Goal: Task Accomplishment & Management: Complete application form

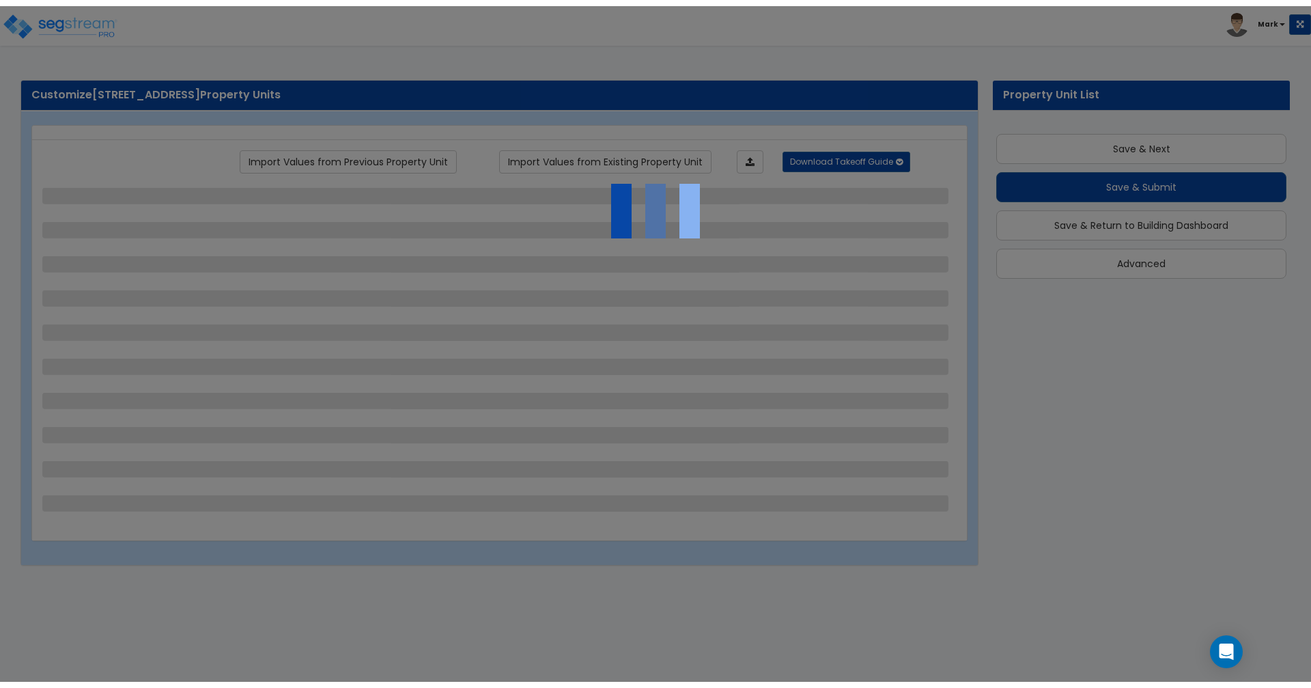
scroll to position [8, 0]
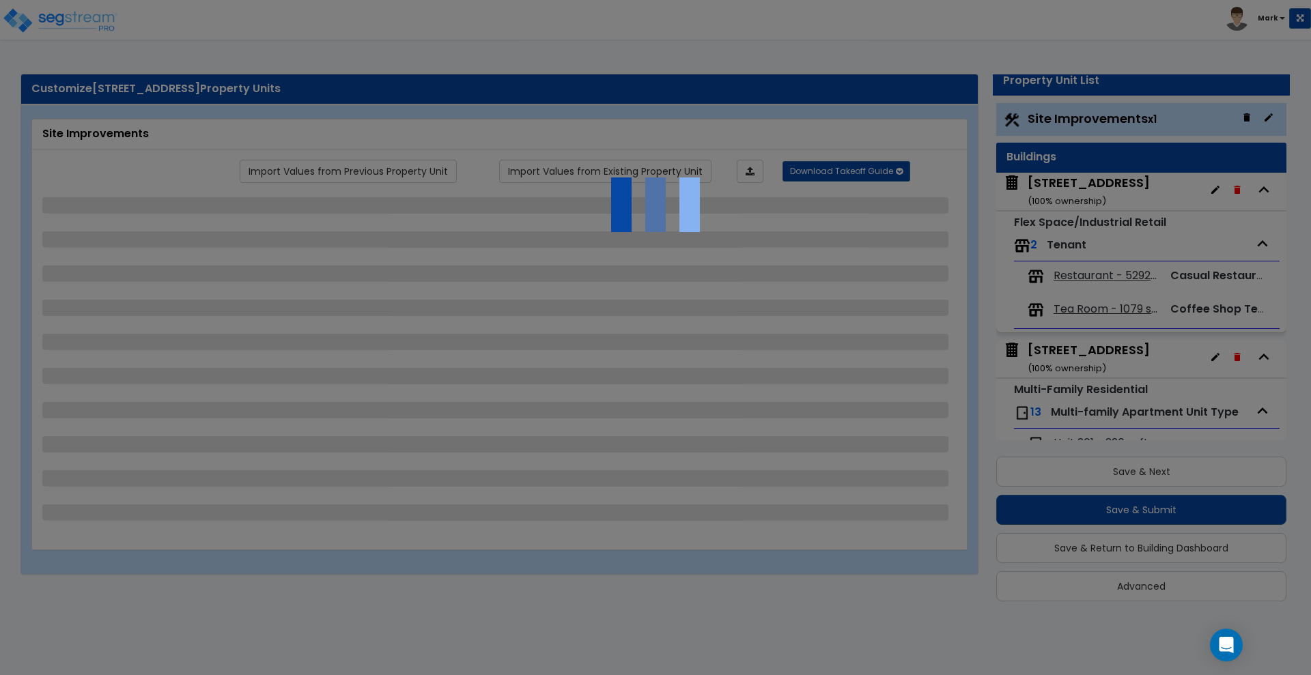
select select "2"
select select "1"
select select "2"
select select "1"
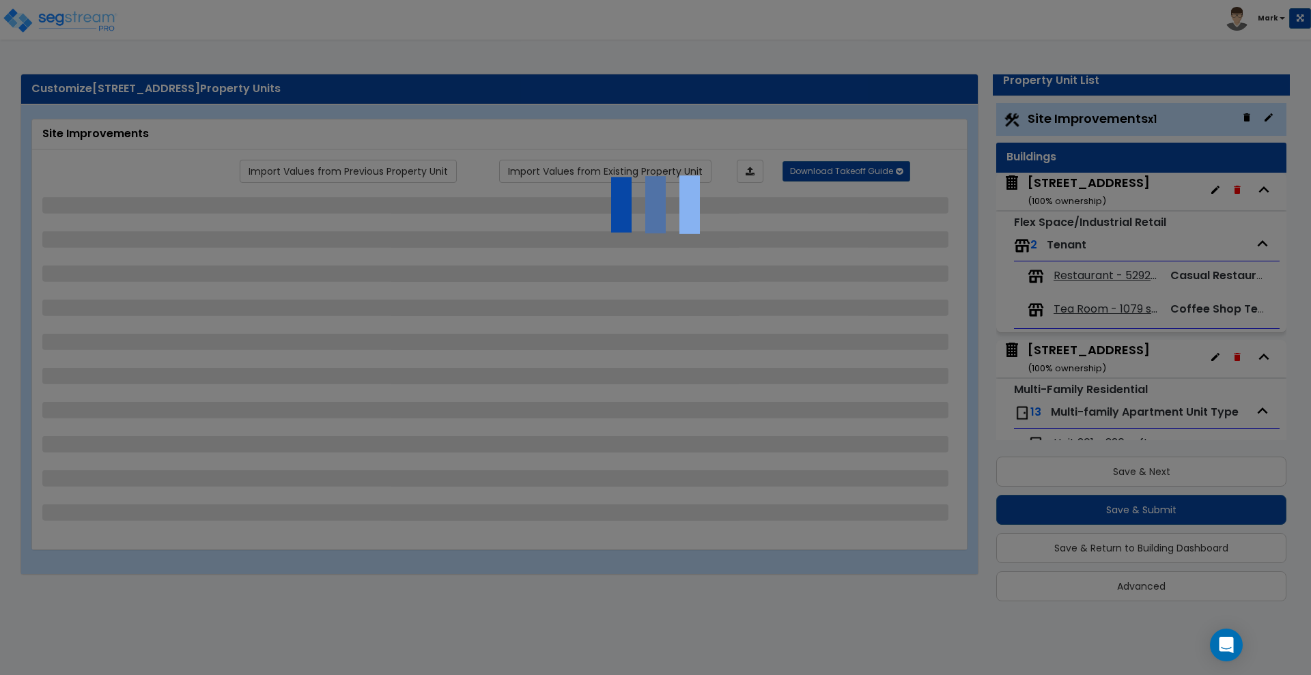
select select "1"
select select "6"
select select "2"
select select "1"
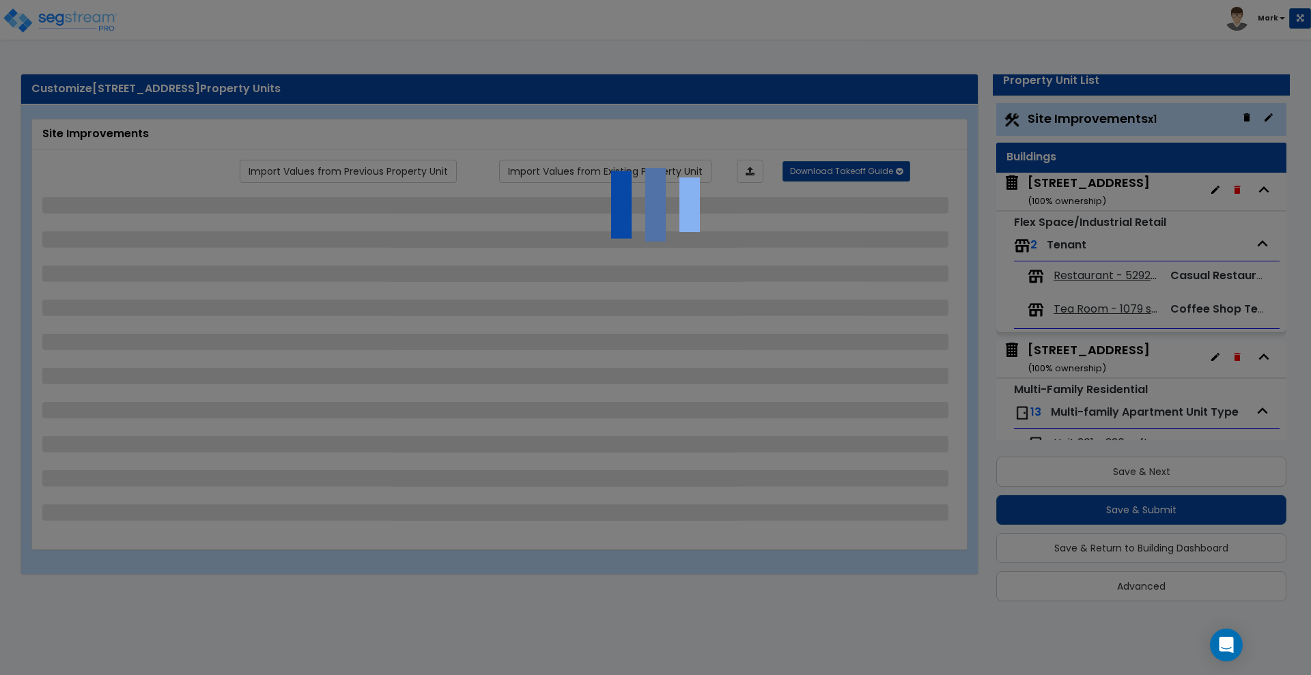
select select "2"
select select "1"
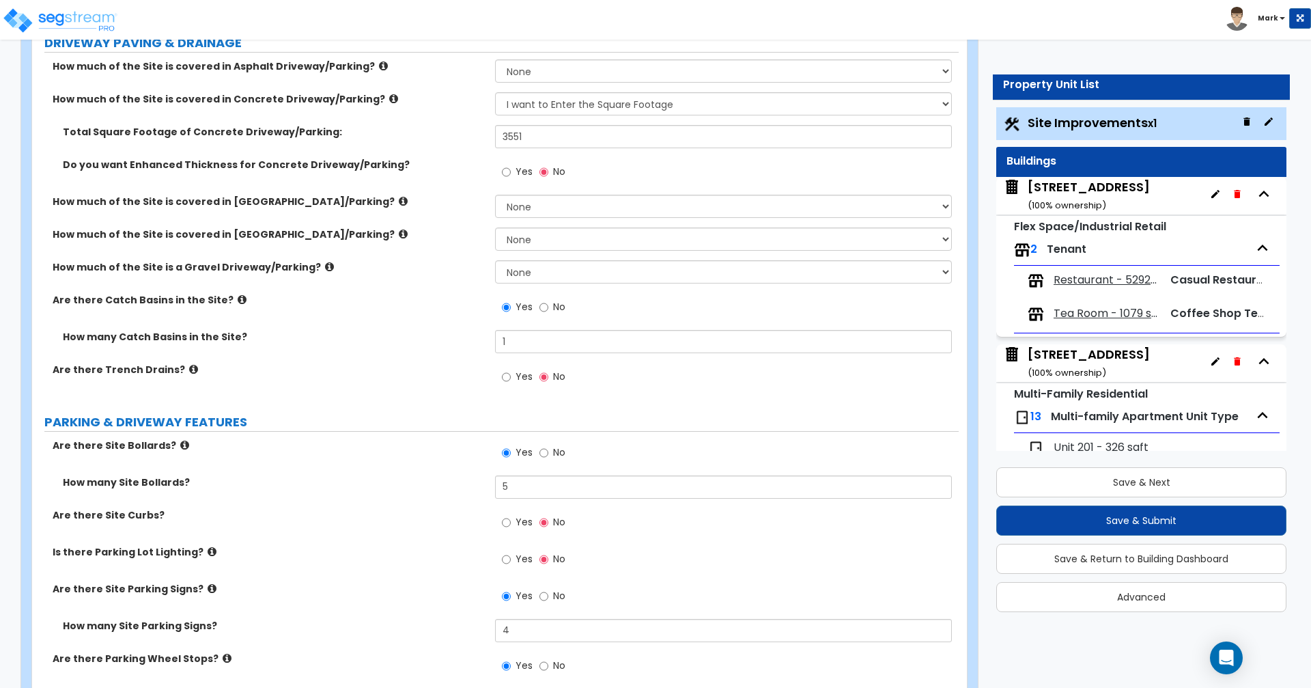
scroll to position [268, 0]
click at [1268, 391] on div "Multi-Family Residential 13 Multi-family Apartment Unit Type Unit 201 - 326 sqf…" at bounding box center [1141, 628] width 290 height 490
click at [1234, 361] on icon "button" at bounding box center [1237, 361] width 6 height 8
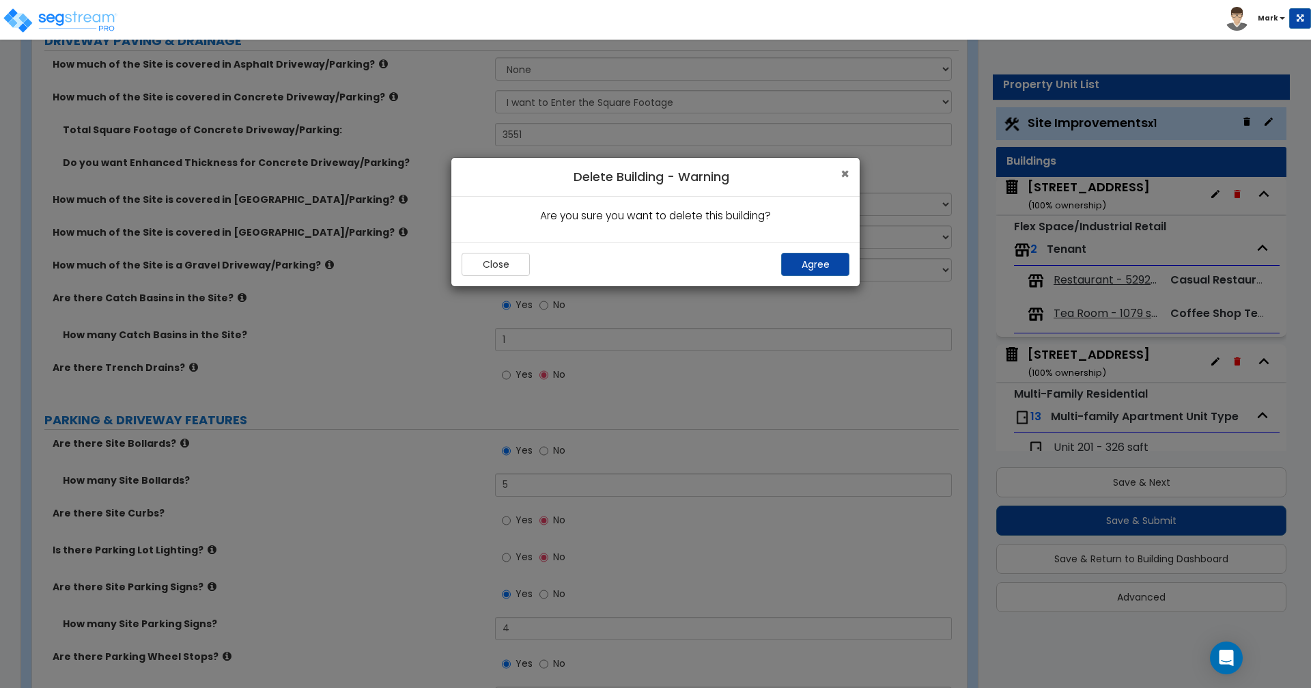
click at [846, 175] on span "×" at bounding box center [844, 174] width 9 height 20
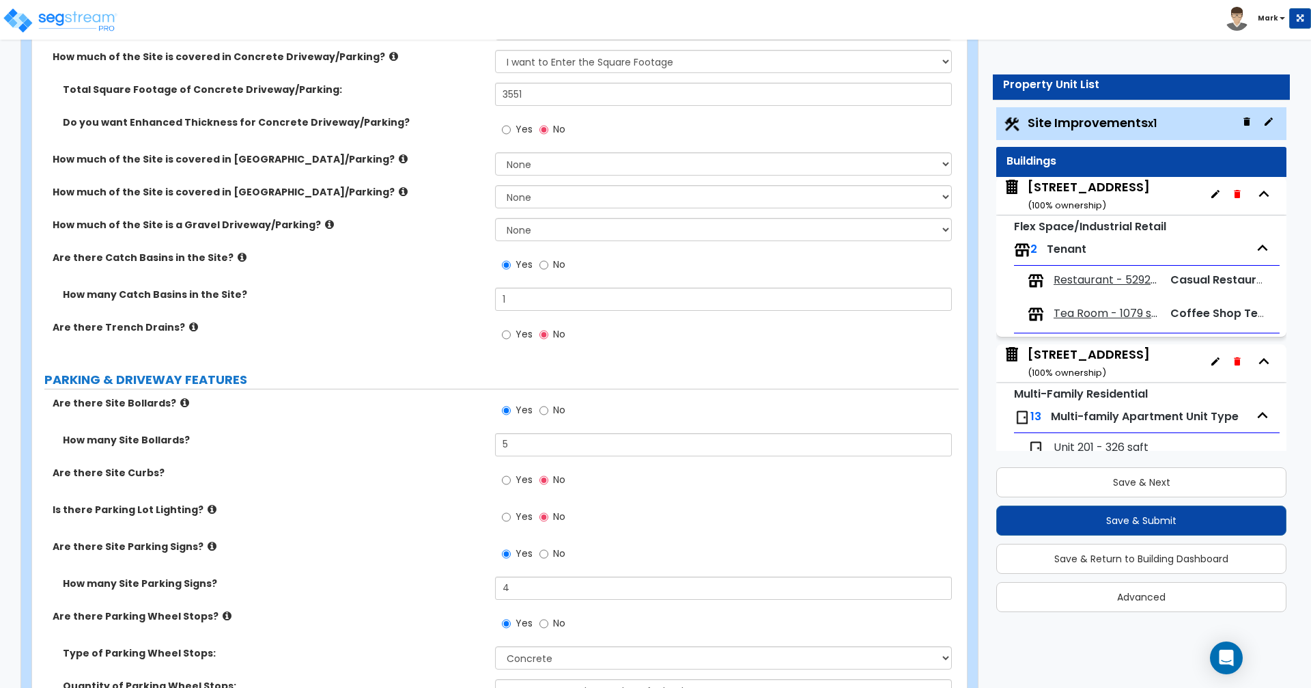
scroll to position [0, 0]
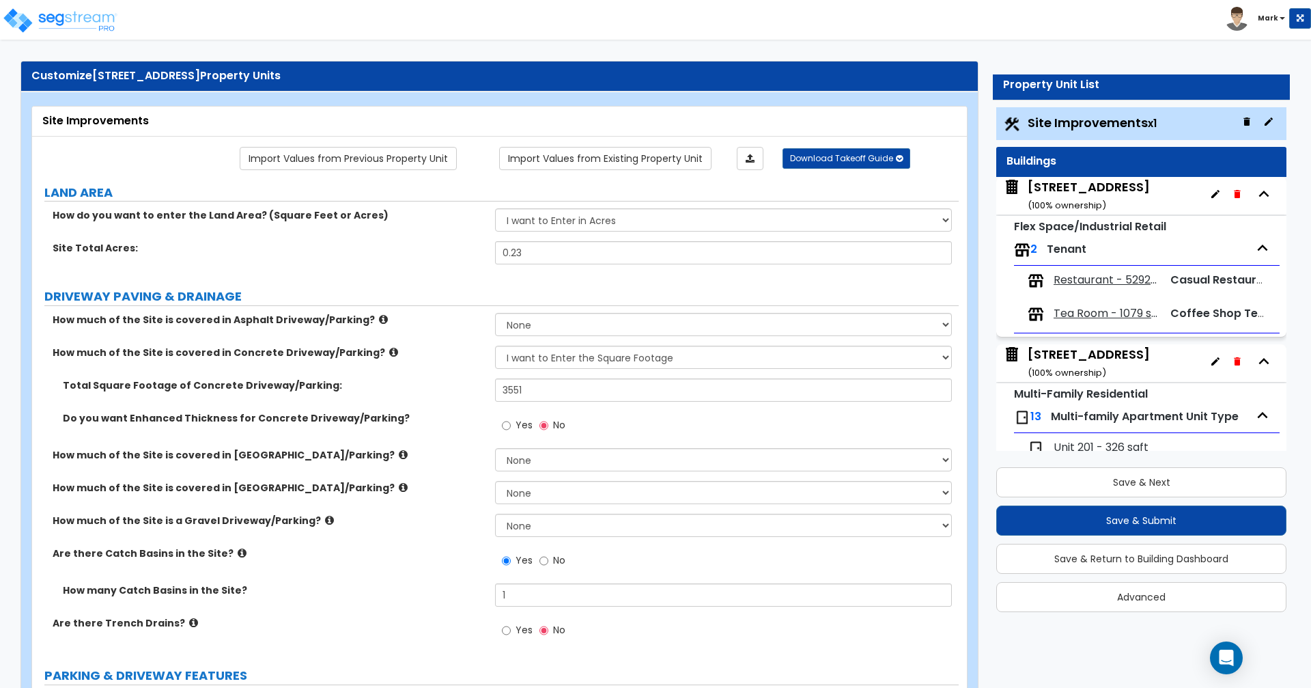
scroll to position [20, 0]
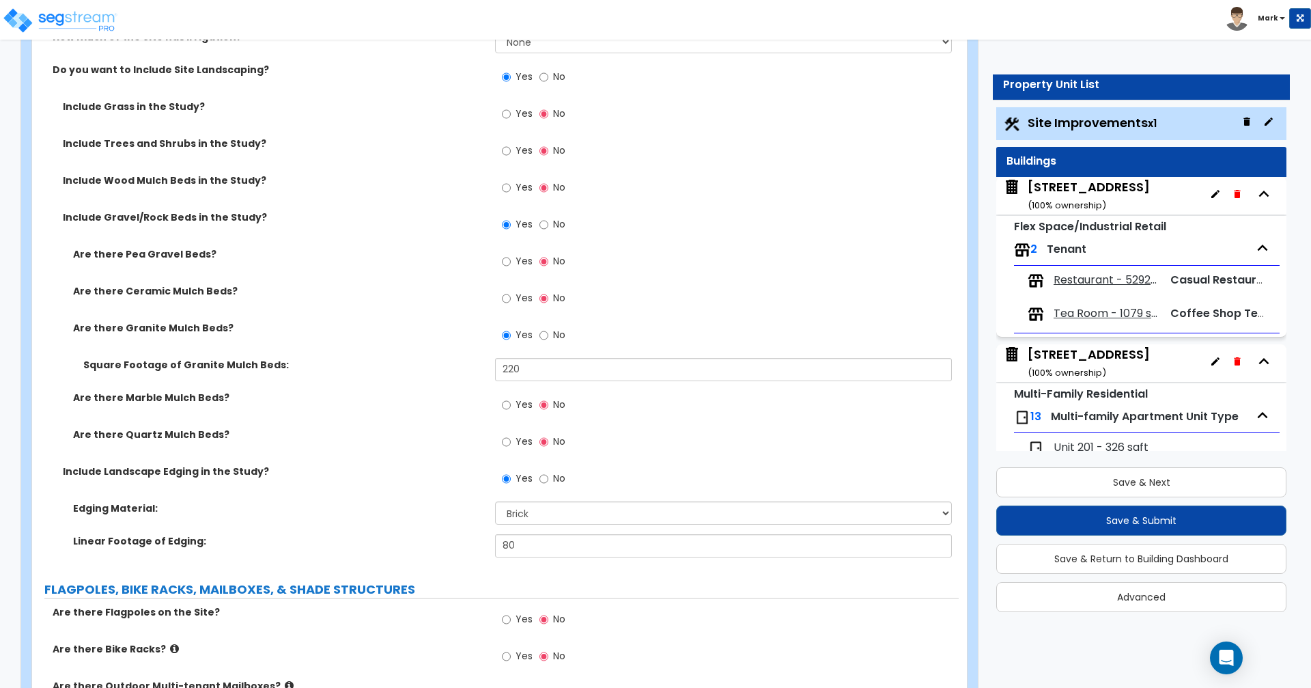
scroll to position [2608, 0]
click at [541, 375] on input "220" at bounding box center [723, 368] width 456 height 23
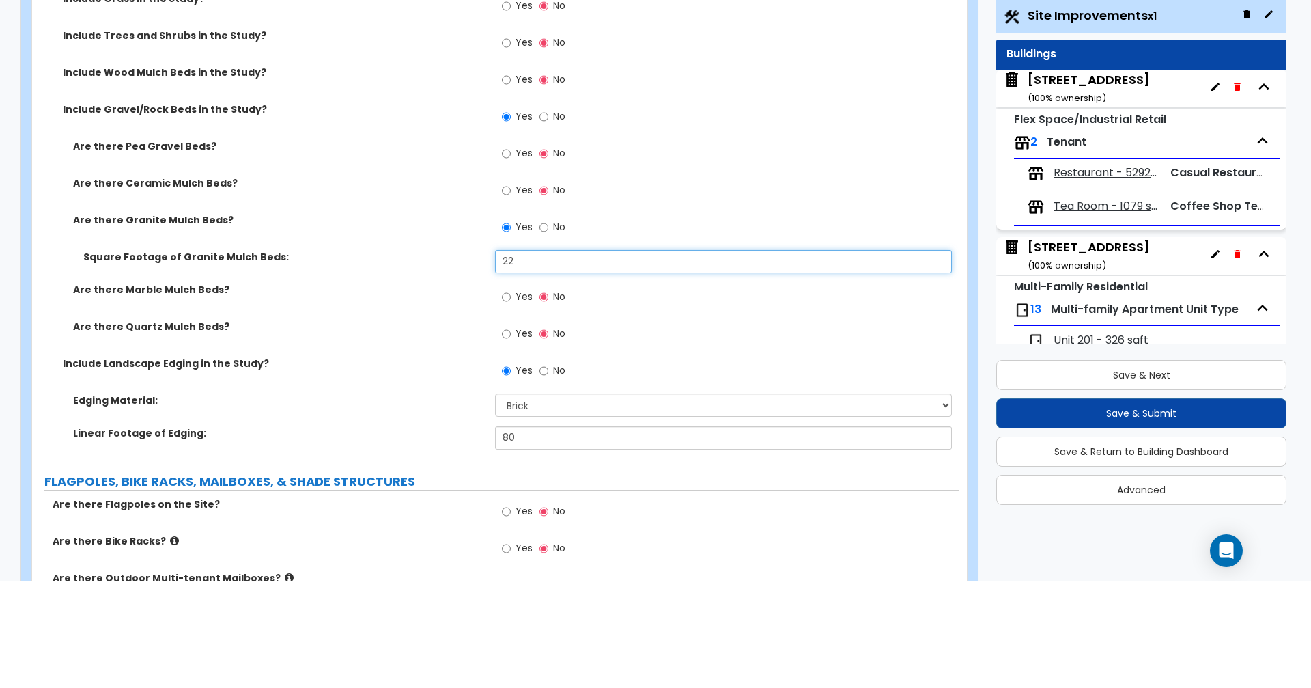
type input "2"
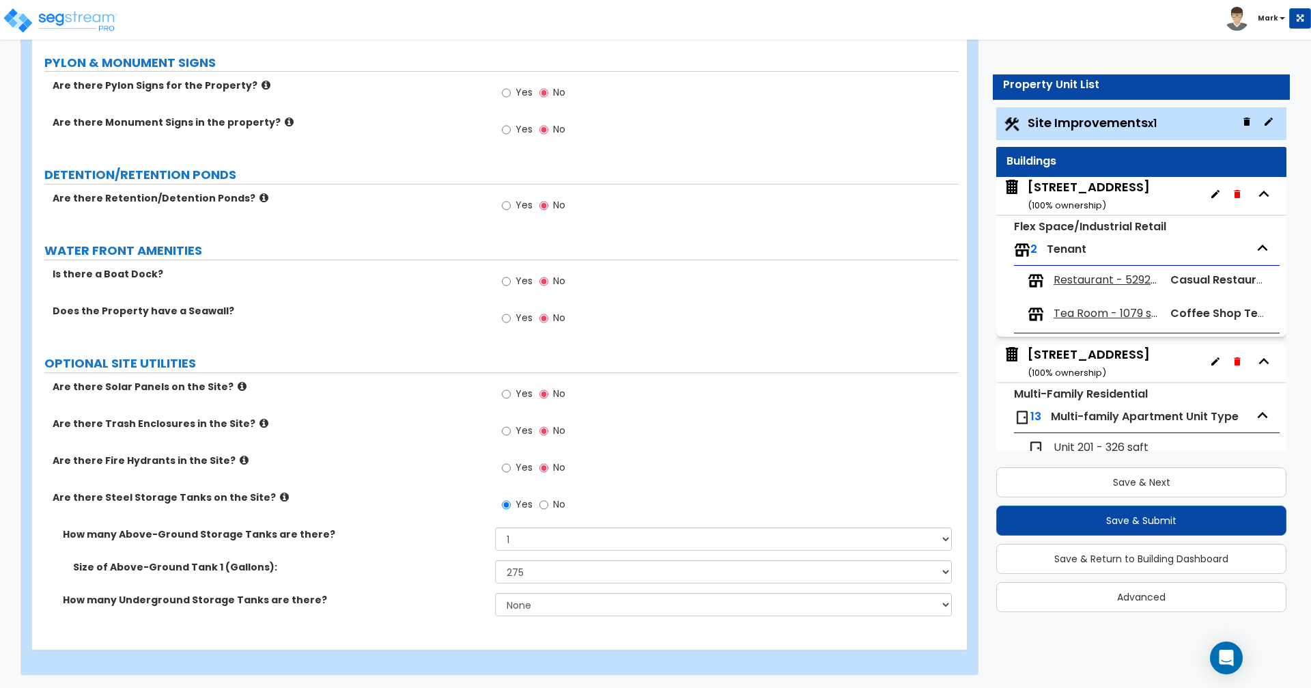
scroll to position [3804, 0]
type input "315"
click at [884, 572] on select "Please Choose One 275 550 1,000 1,500 2,000 5,000 10,000 15,000 20,000 25,000 3…" at bounding box center [723, 570] width 456 height 23
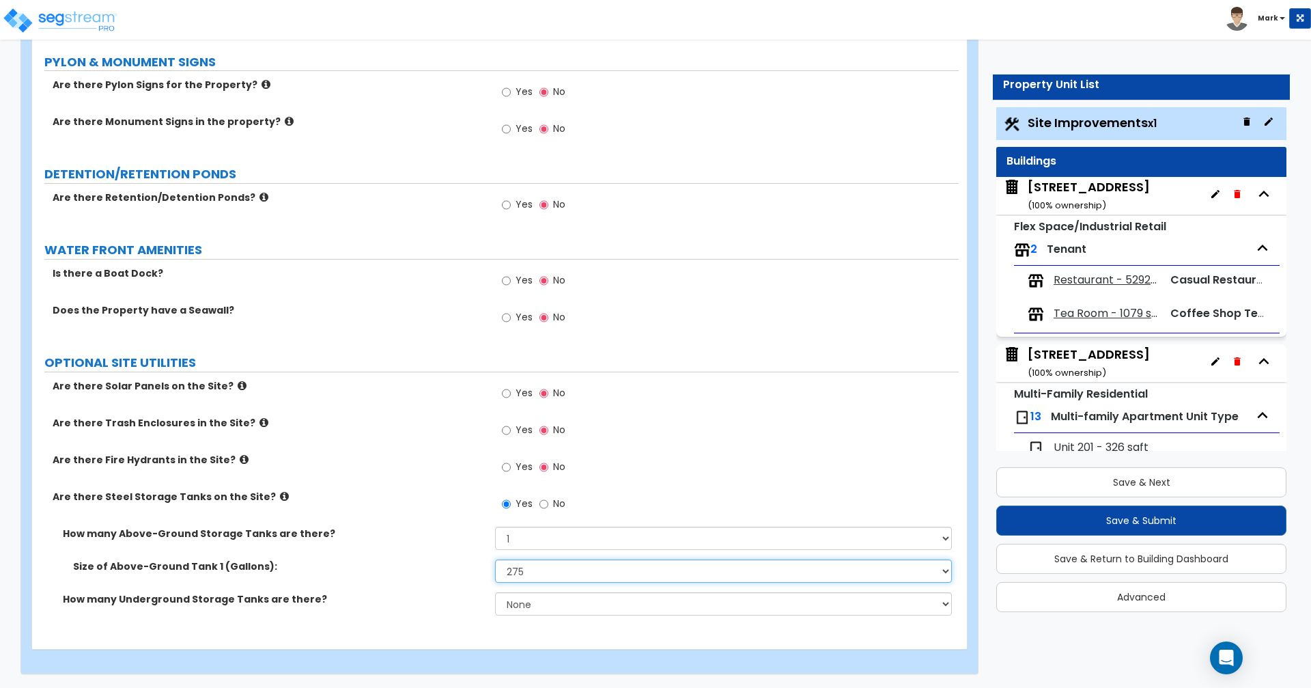
select select "2"
click at [495, 559] on select "Please Choose One 275 550 1,000 1,500 2,000 5,000 10,000 15,000 20,000 25,000 3…" at bounding box center [723, 570] width 456 height 23
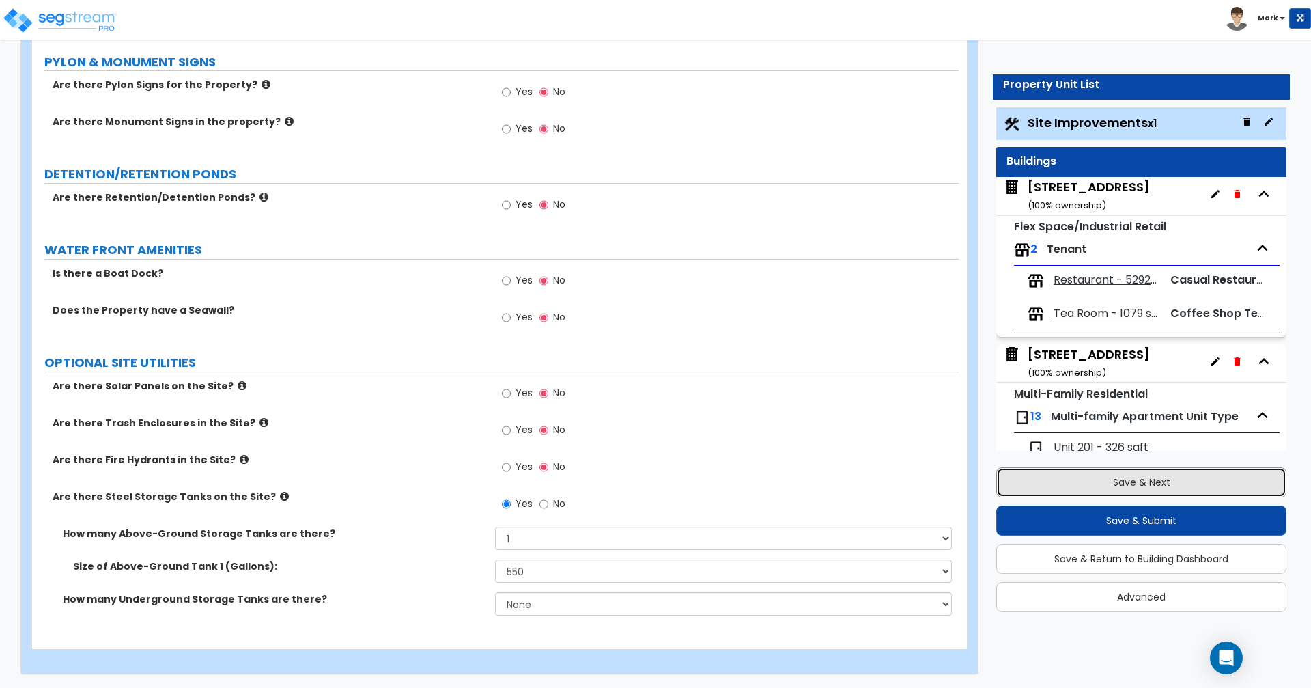
click at [1204, 483] on button "Save & Next" at bounding box center [1141, 482] width 290 height 30
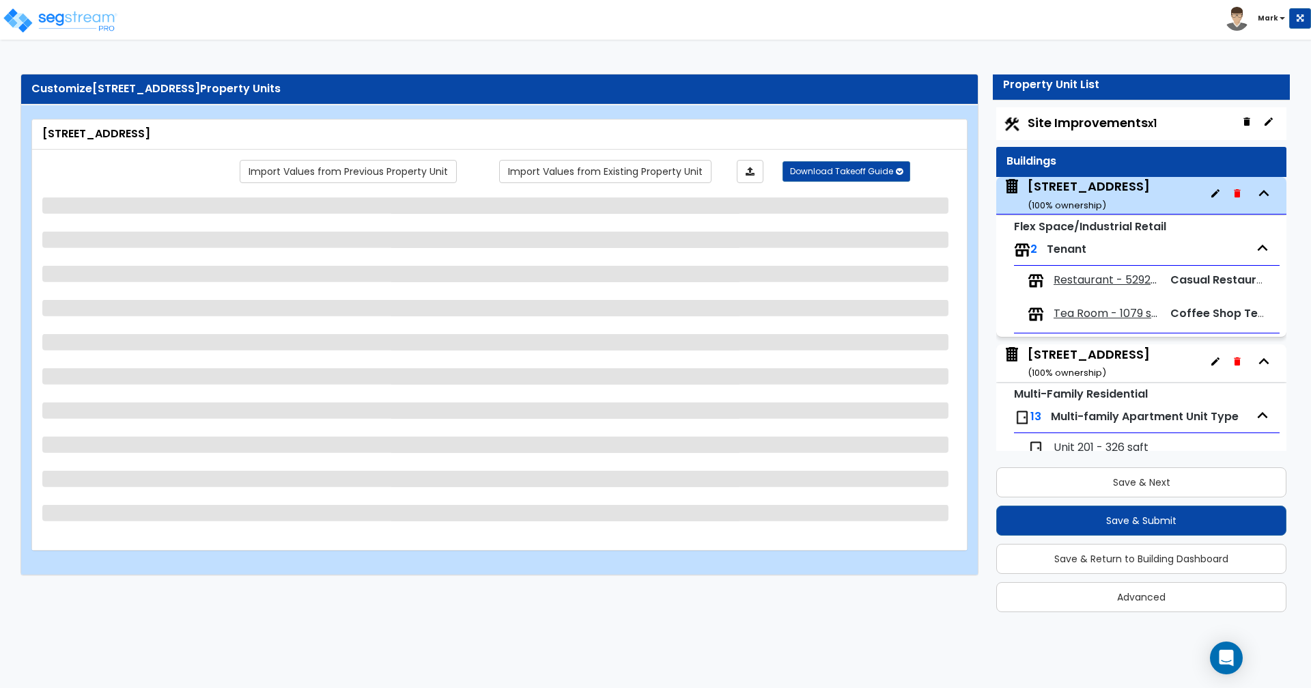
scroll to position [70, 0]
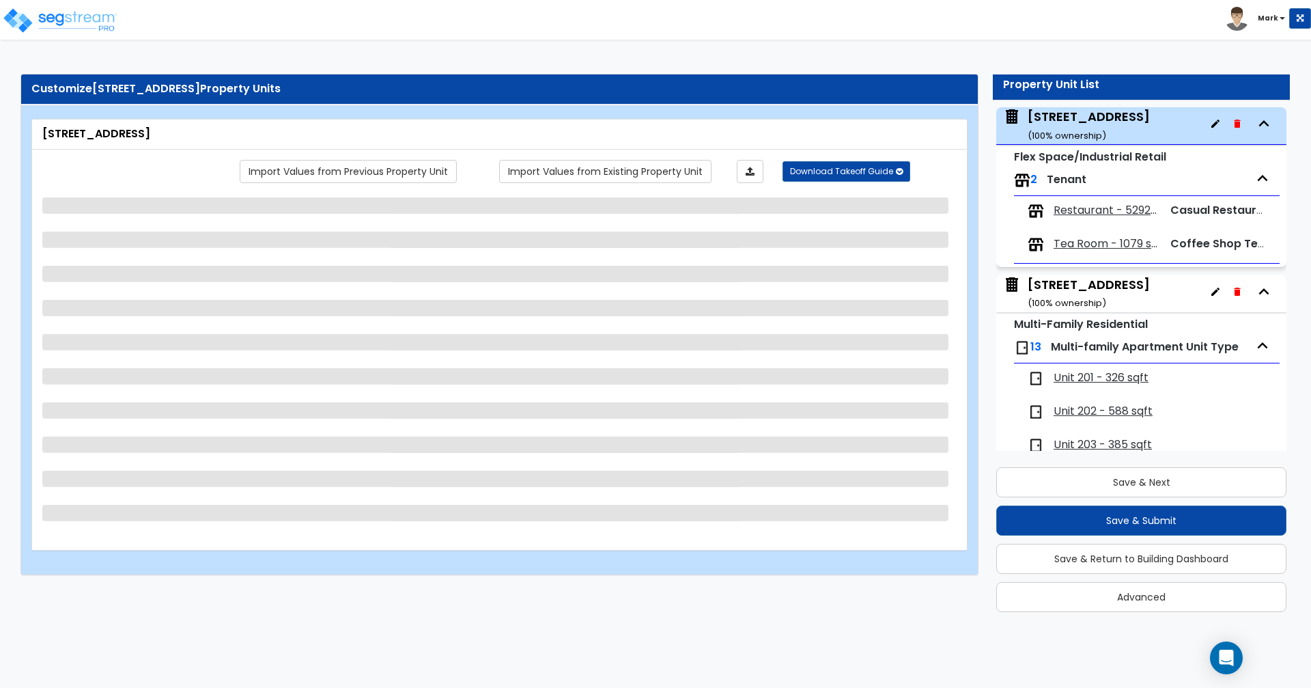
select select "5"
select select "2"
select select "10"
select select "7"
select select "2"
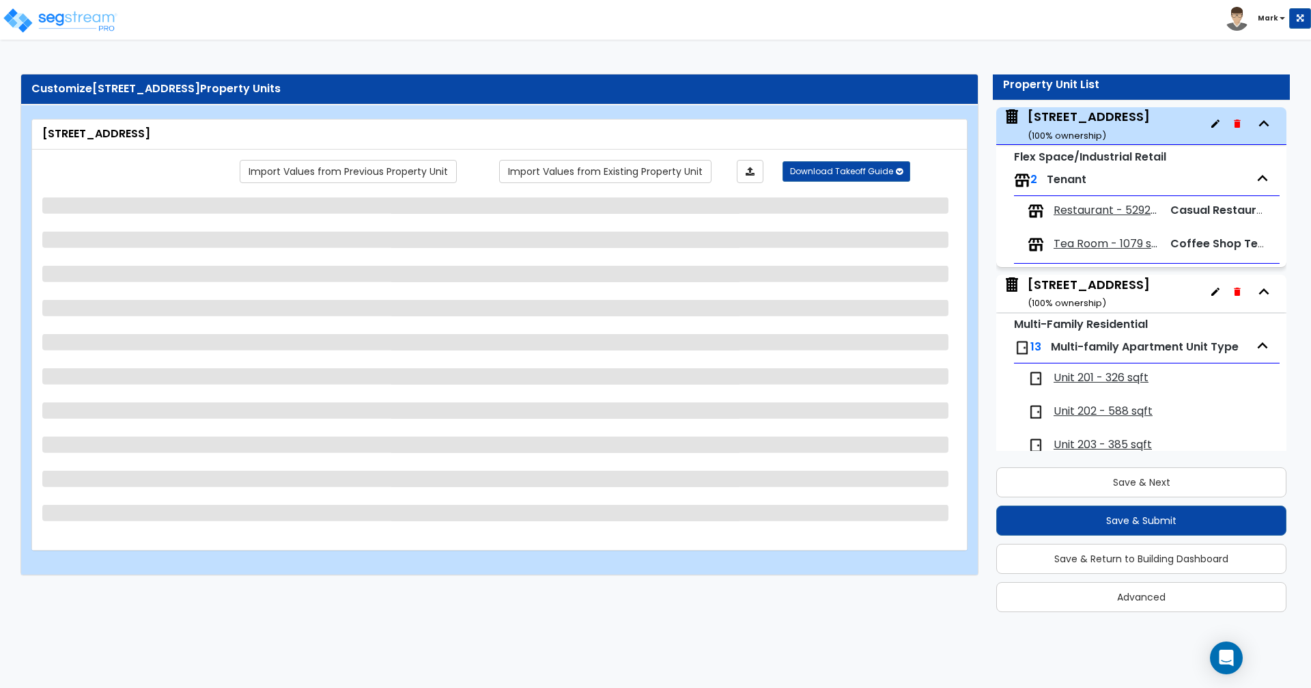
select select "2"
select select "1"
select select "2"
select select "3"
select select "2"
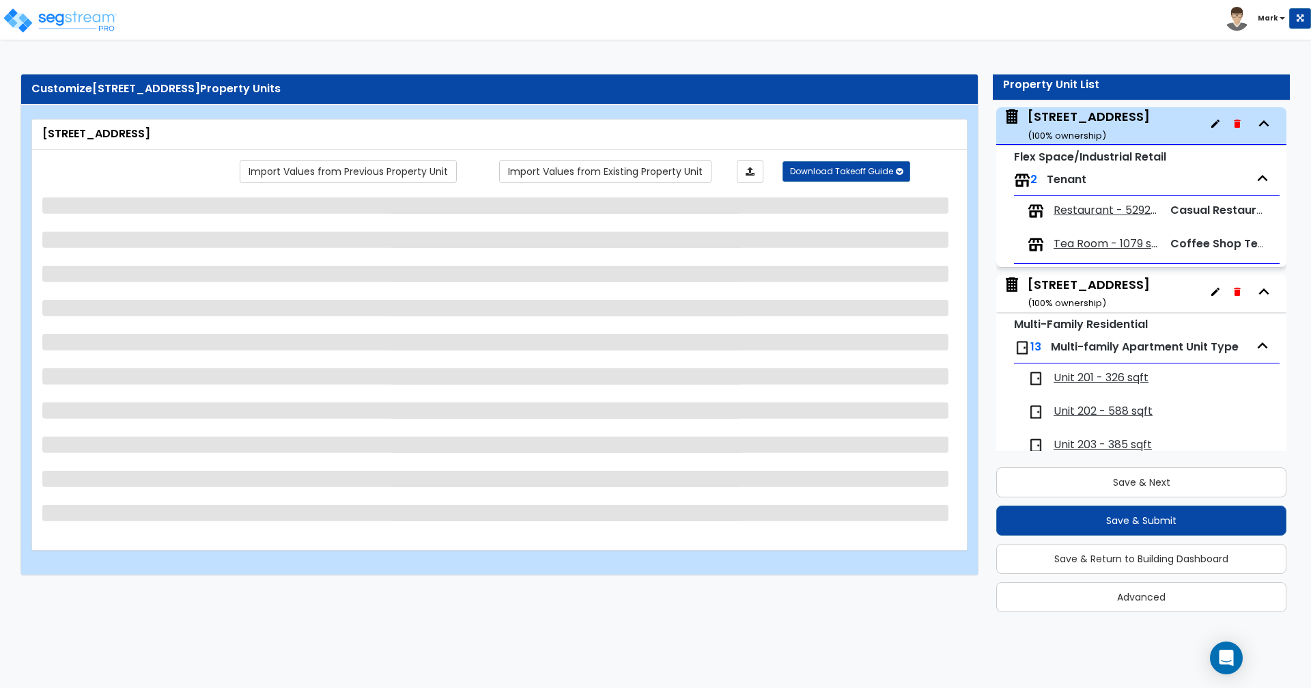
select select "3"
select select "2"
select select "1"
select select "2"
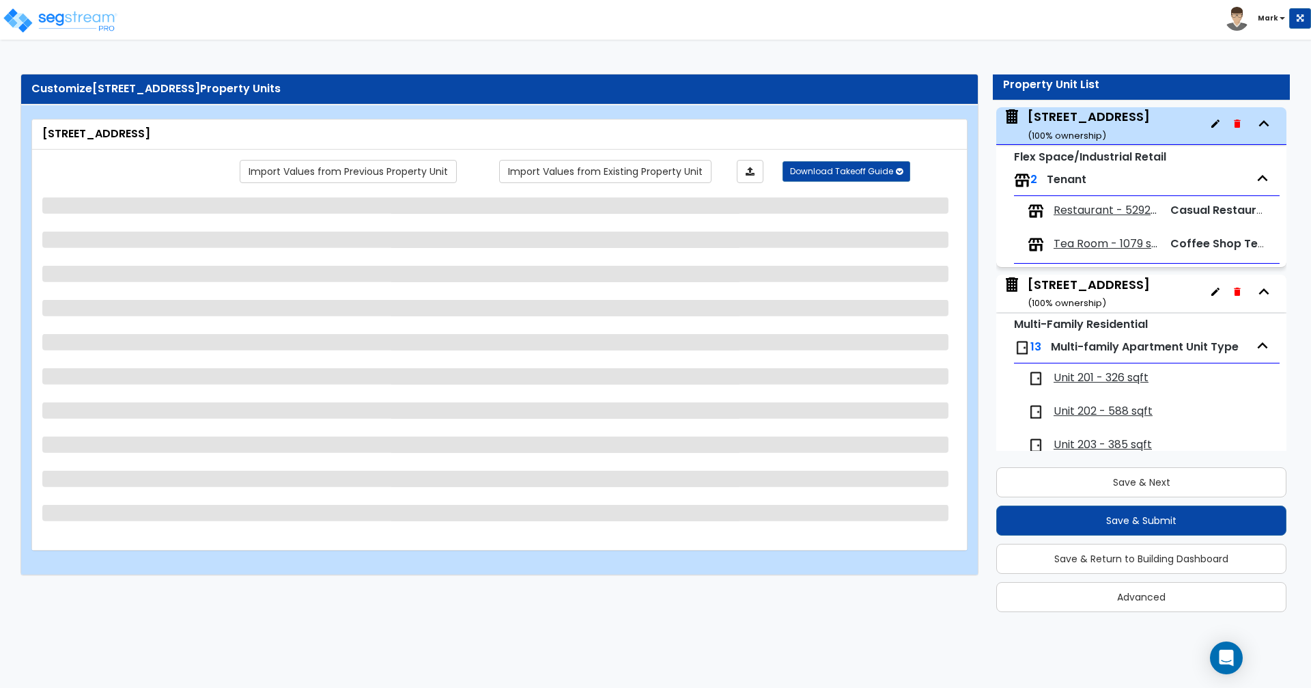
select select "2"
select select "6"
select select "1"
select select "4"
select select "2"
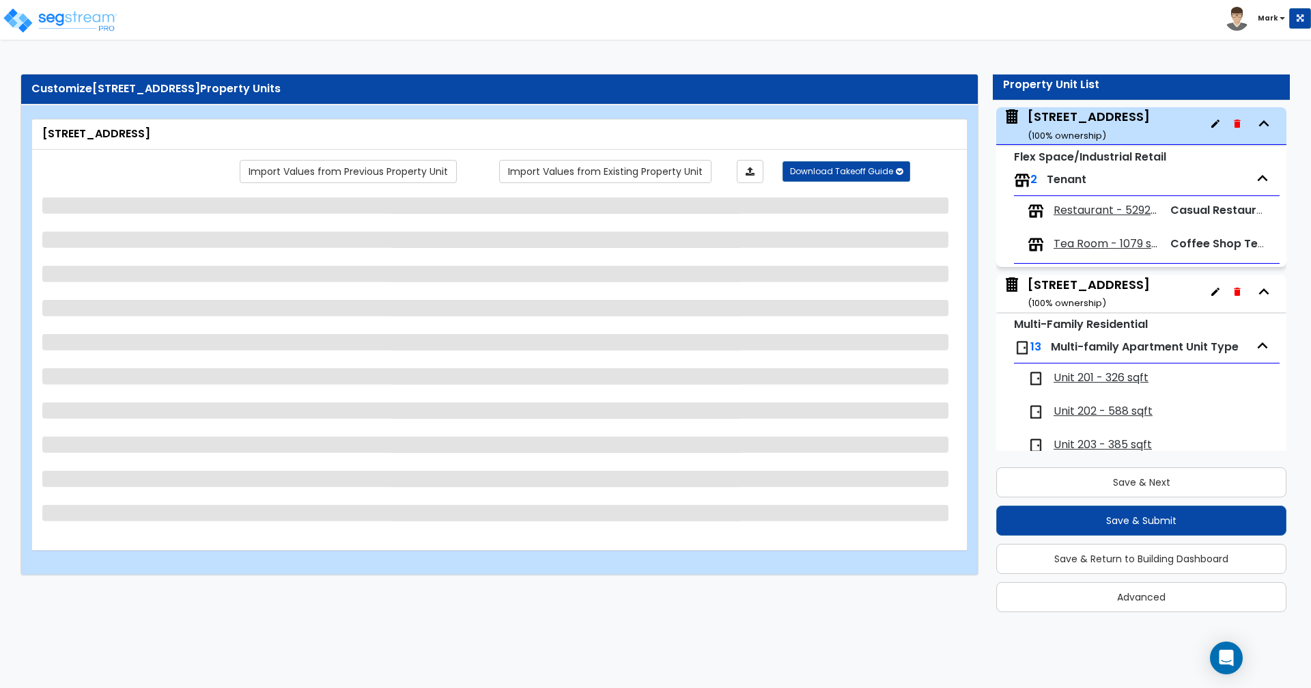
select select "3"
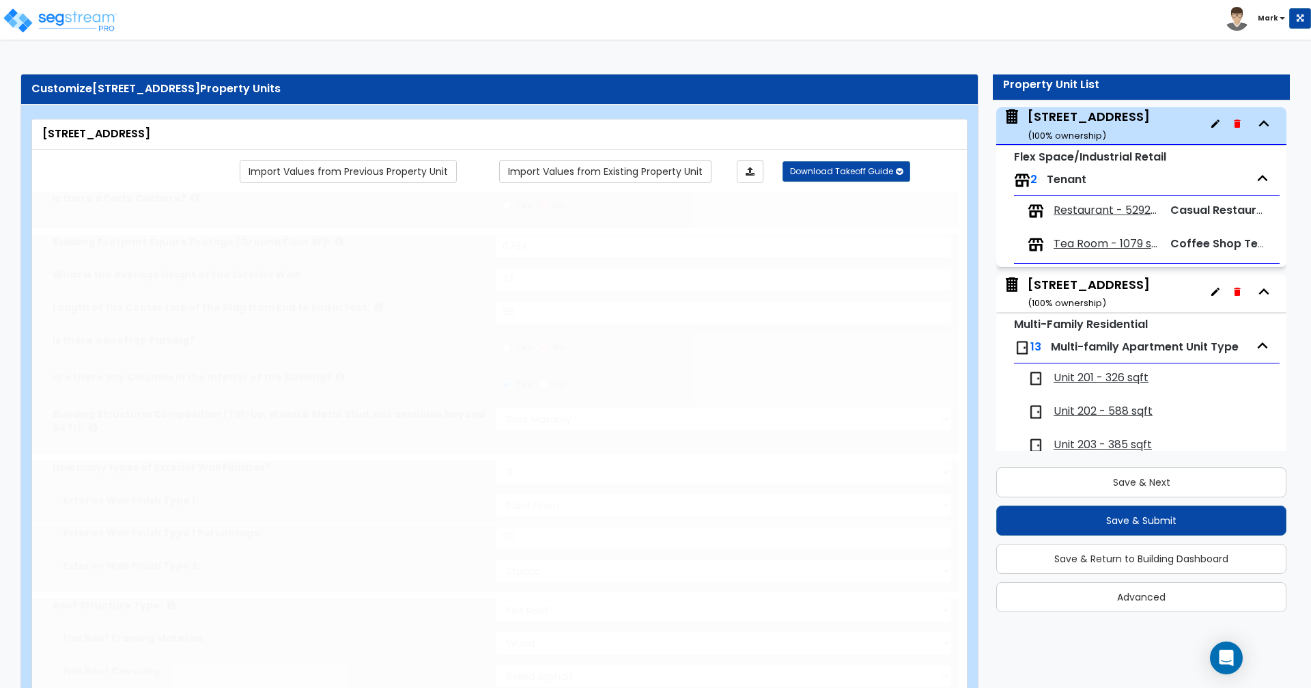
select select "2"
radio input "true"
select select "2"
type input "41"
type input "3"
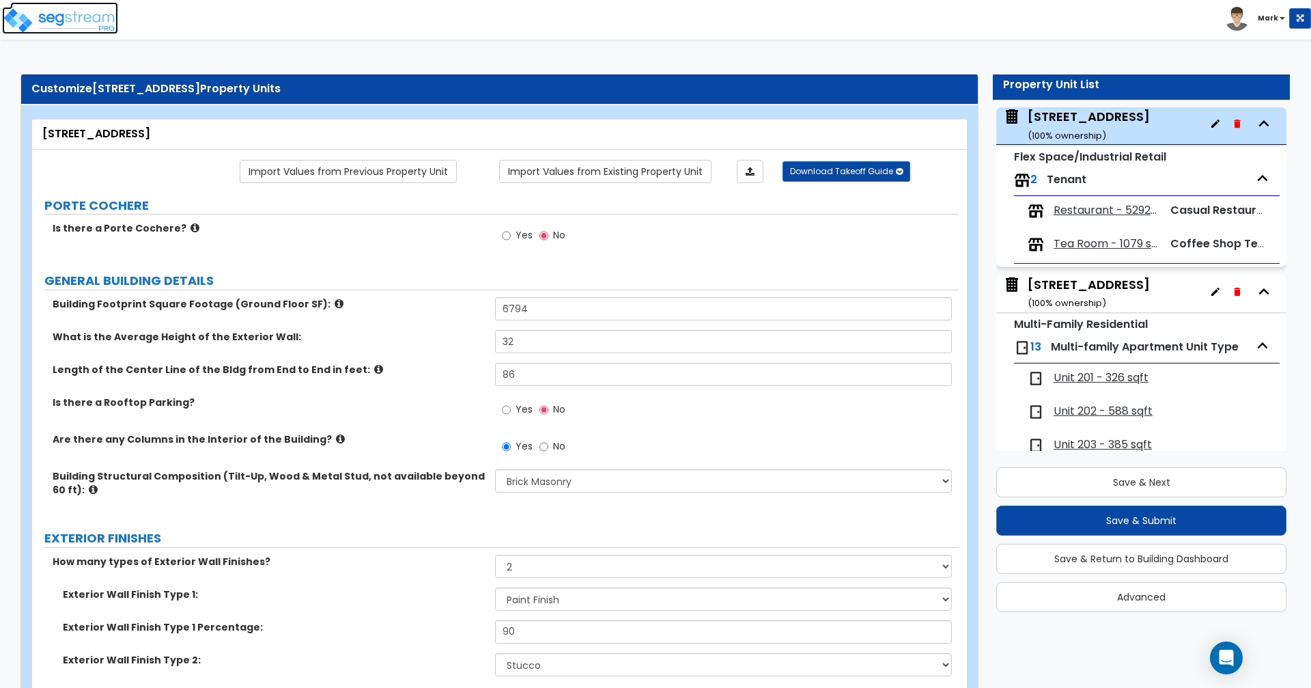
click at [8, 18] on img at bounding box center [60, 20] width 116 height 27
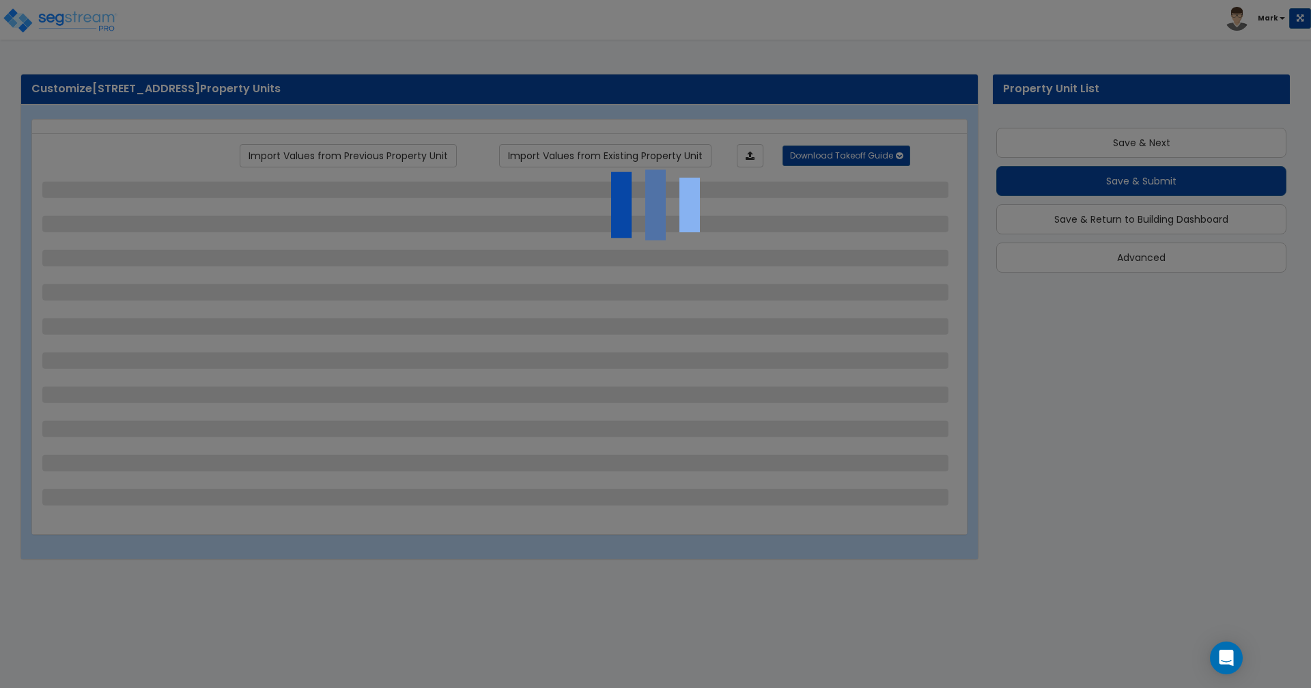
scroll to position [1, 0]
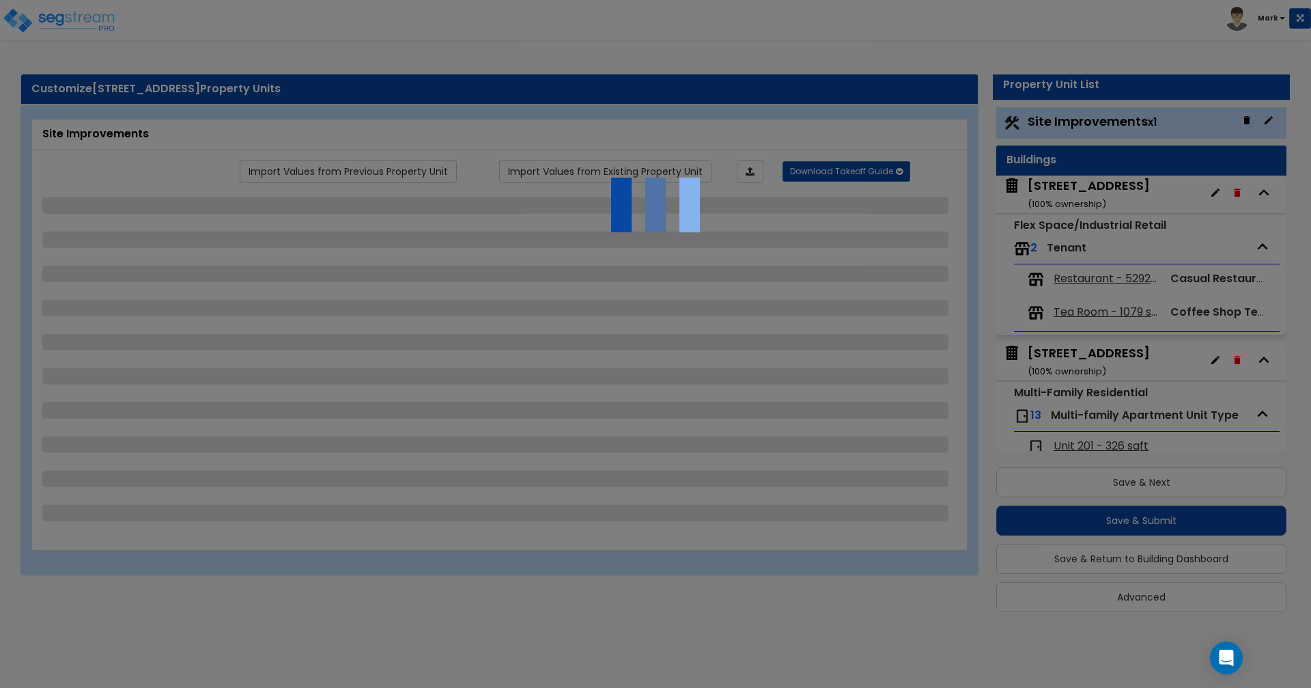
select select "2"
select select "1"
select select "2"
select select "1"
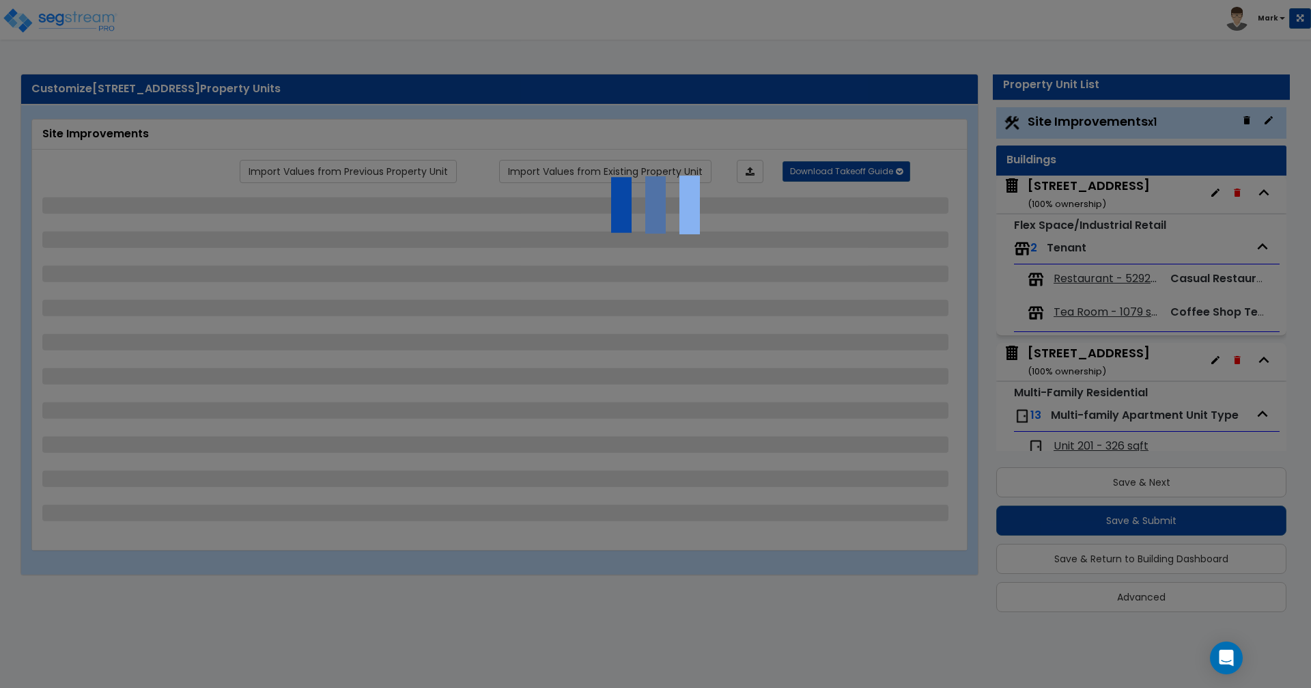
select select "1"
select select "6"
select select "2"
select select "1"
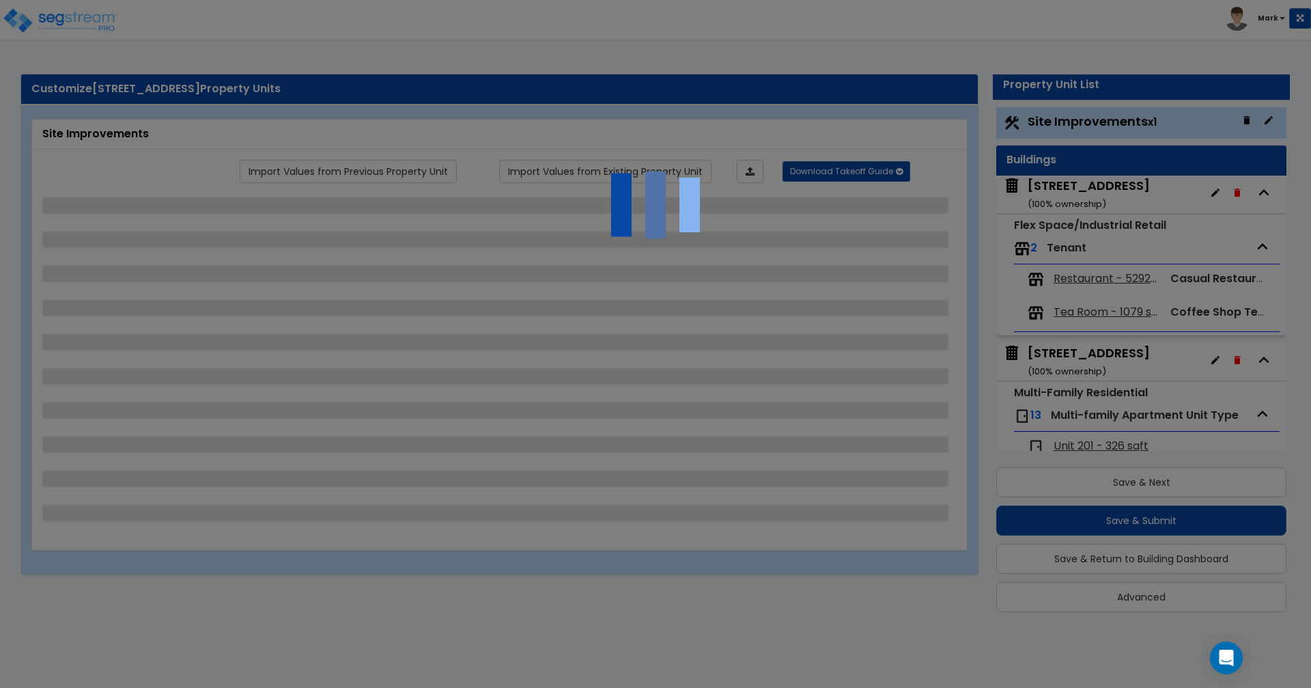
select select "2"
select select "1"
select select "2"
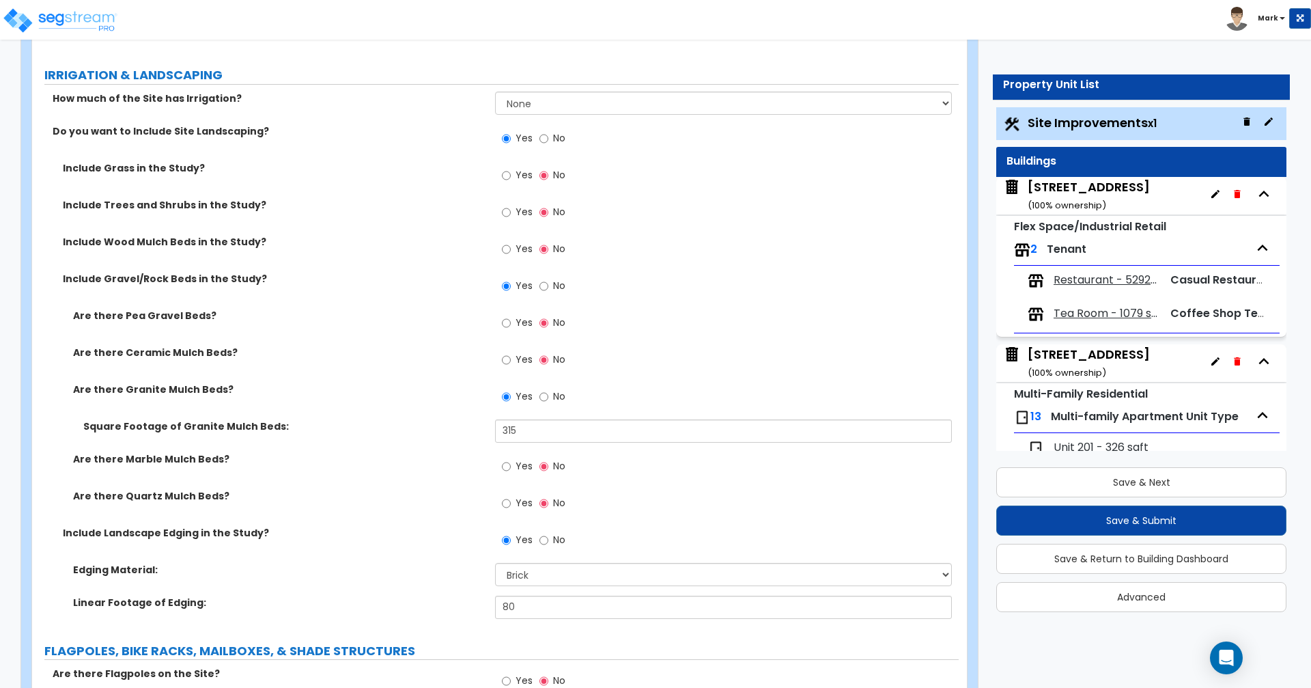
scroll to position [3804, 0]
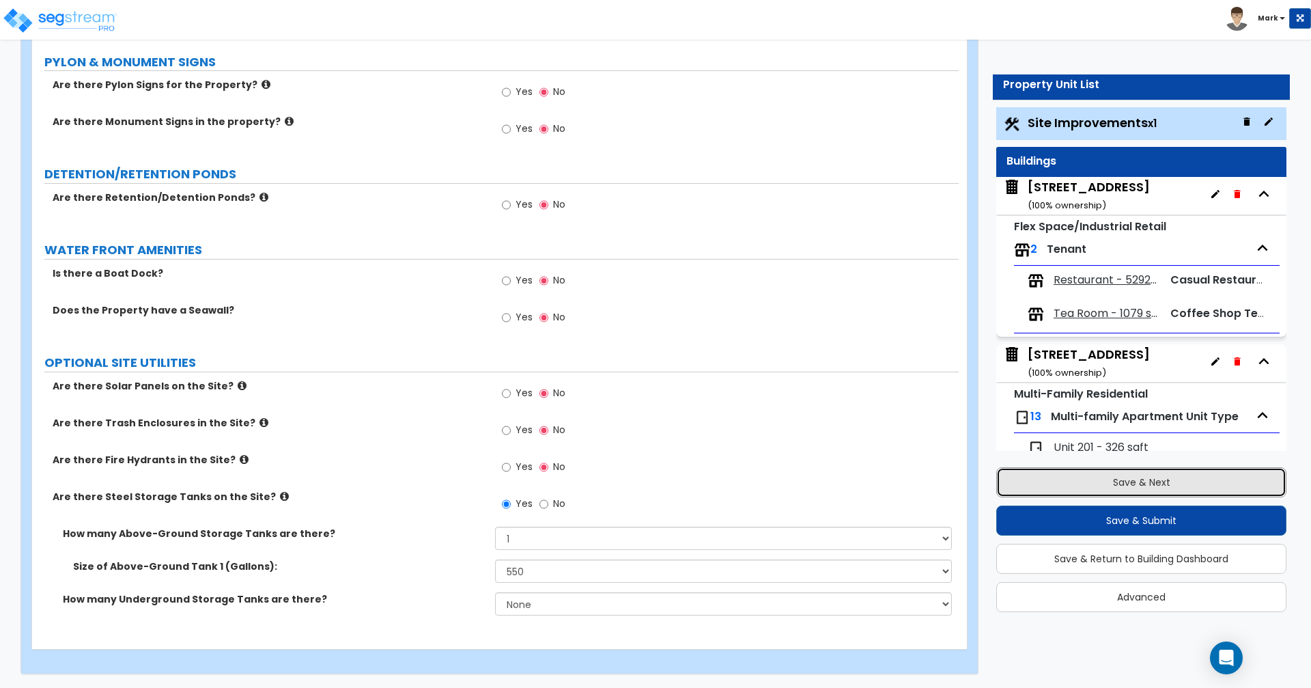
click at [1081, 485] on button "Save & Next" at bounding box center [1141, 482] width 290 height 30
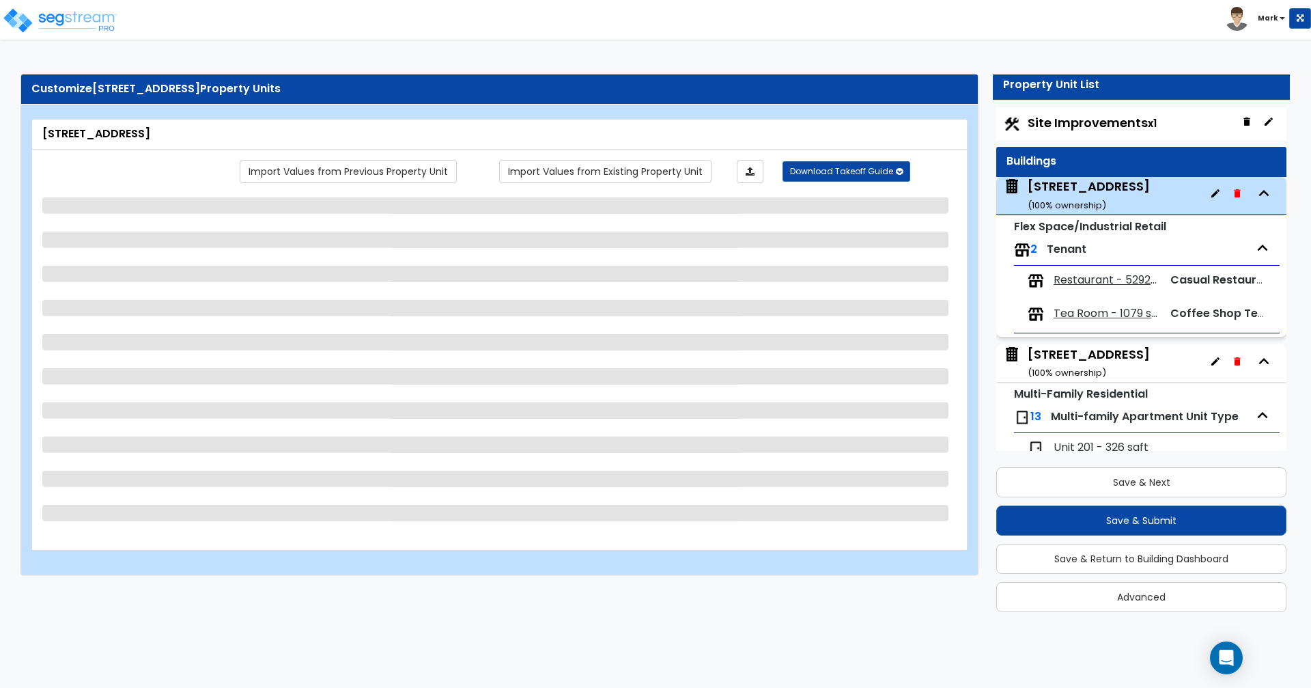
scroll to position [70, 0]
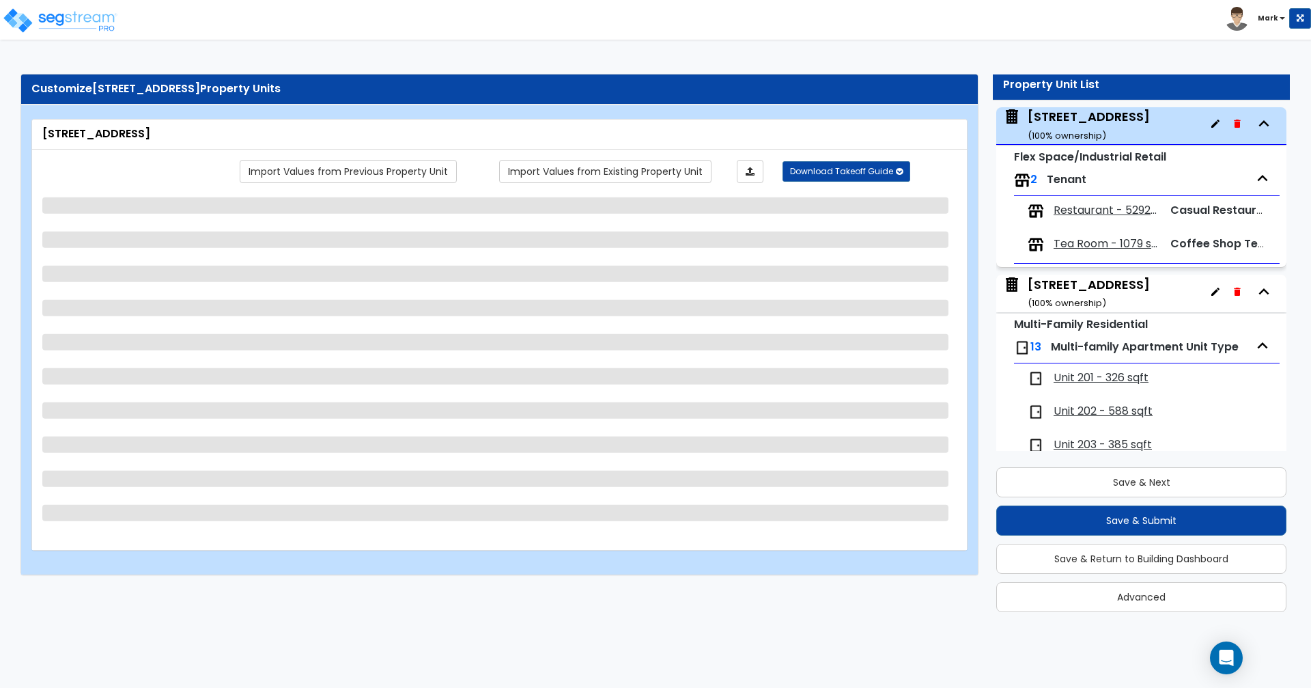
select select "5"
select select "2"
select select "10"
select select "7"
select select "2"
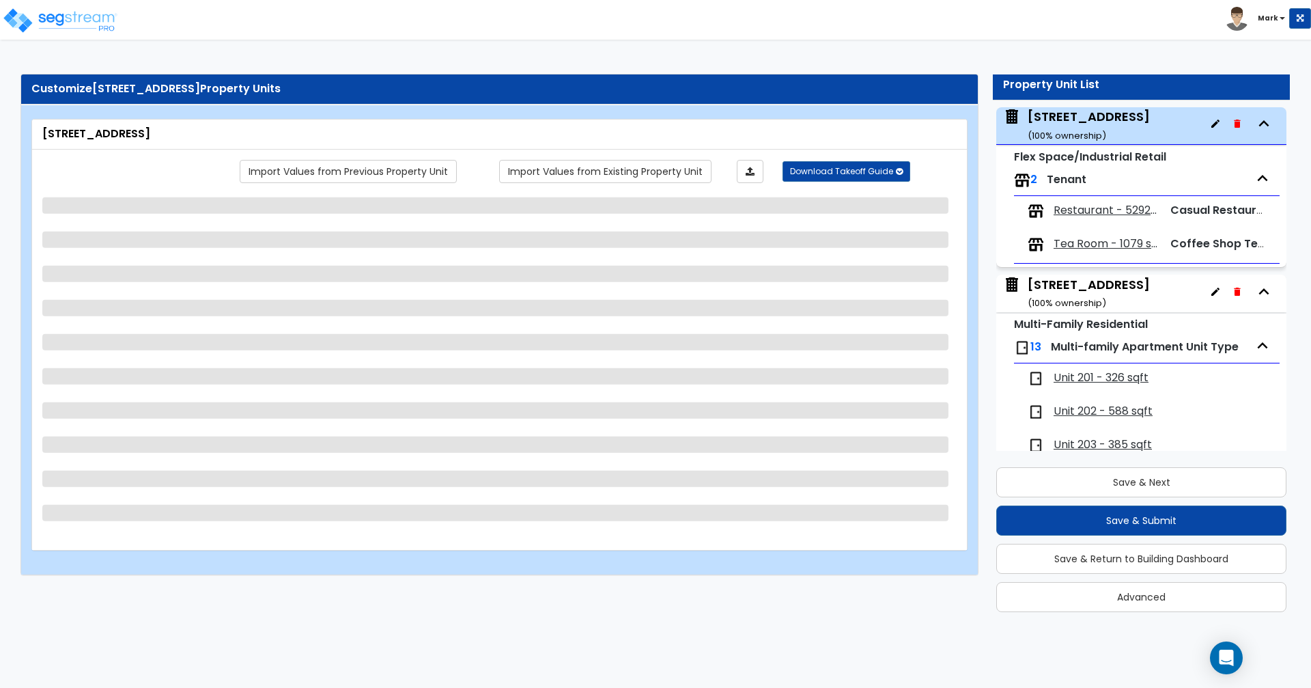
select select "2"
select select "1"
select select "2"
select select "3"
select select "2"
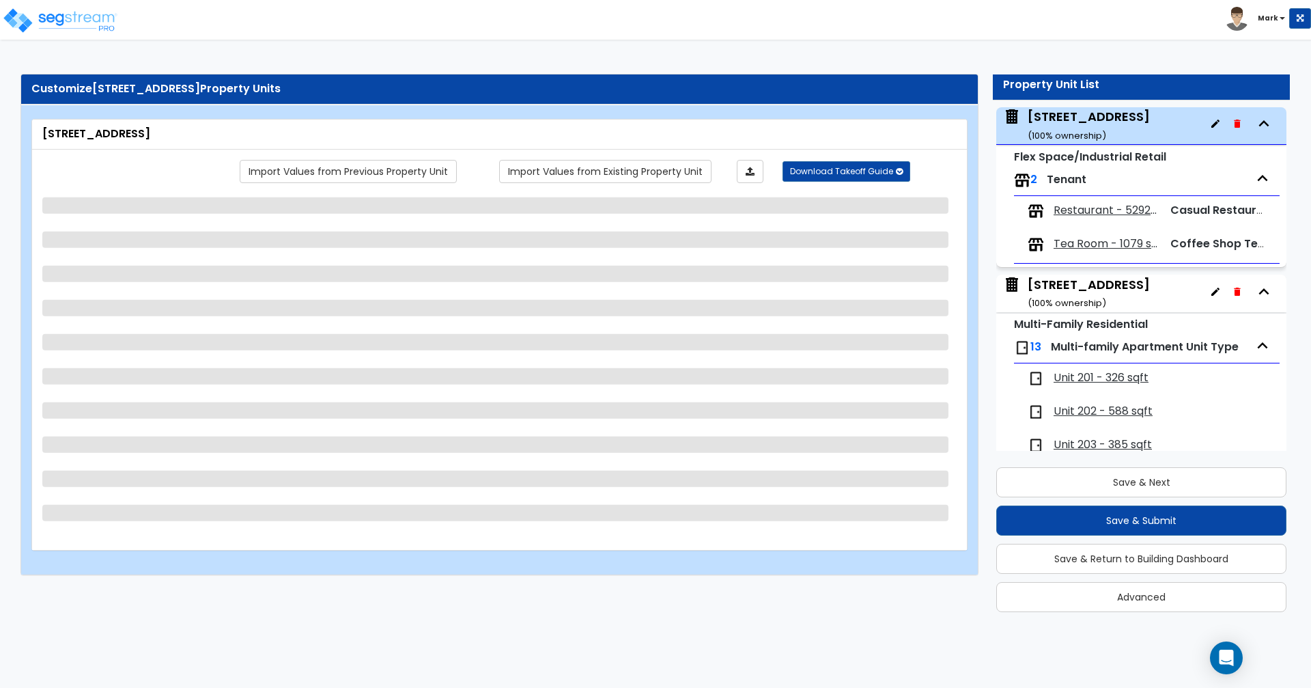
select select "3"
select select "2"
select select "1"
select select "2"
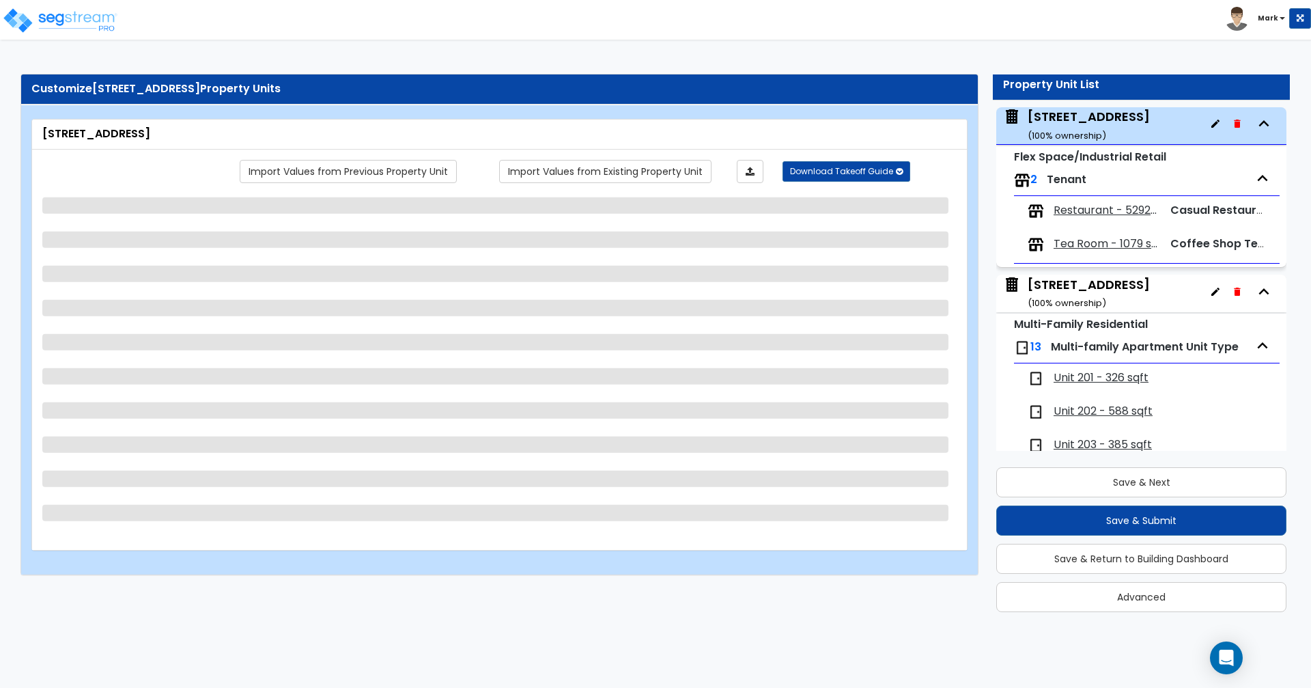
select select "2"
select select "6"
select select "1"
select select "4"
select select "2"
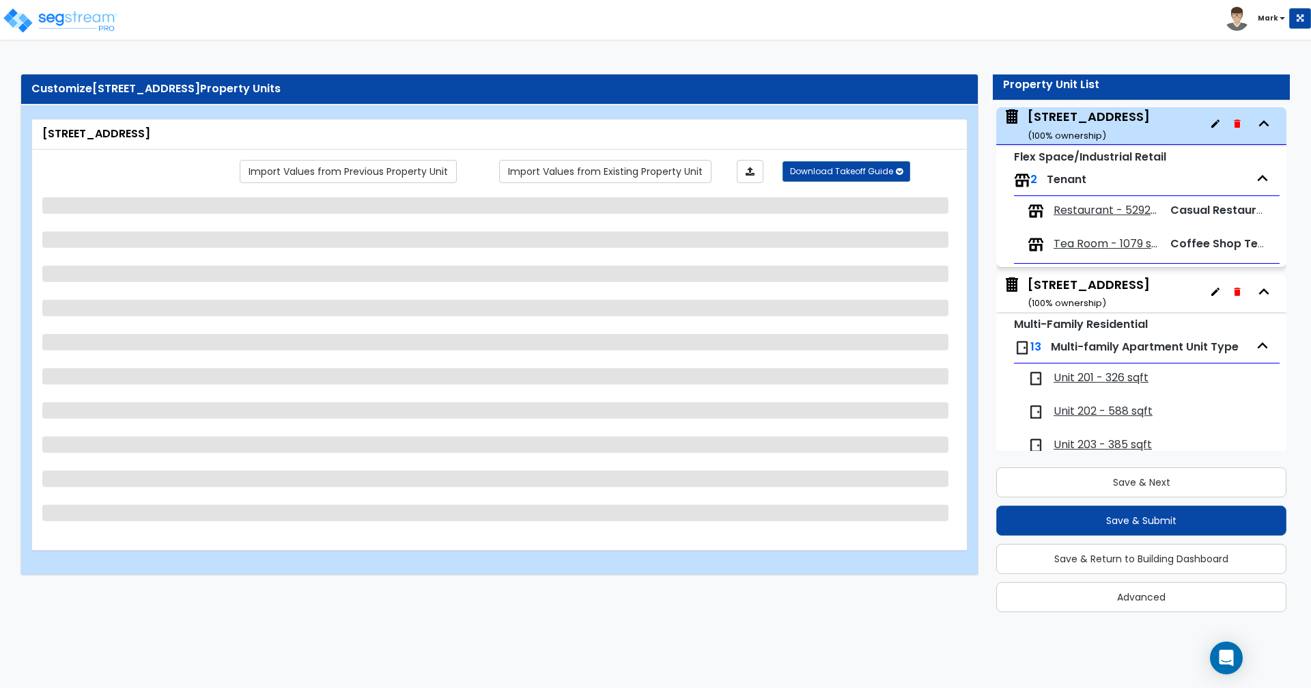
select select "3"
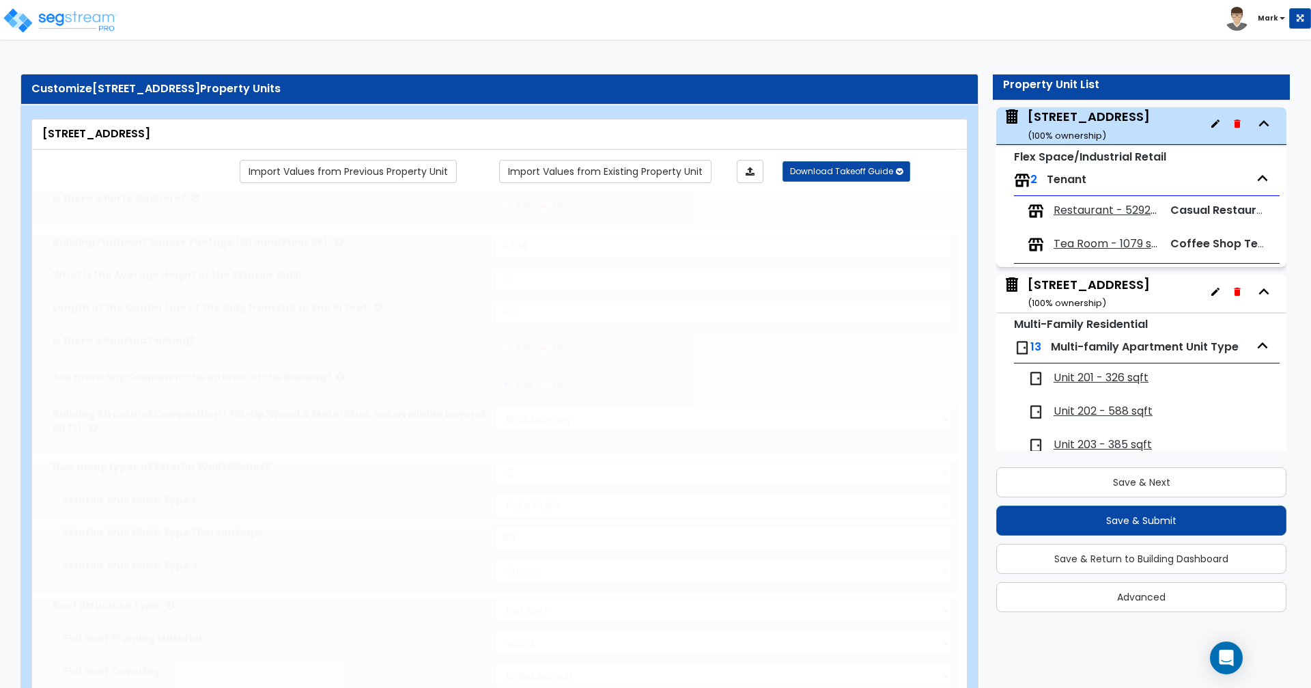
select select "2"
radio input "true"
select select "2"
type input "41"
type input "3"
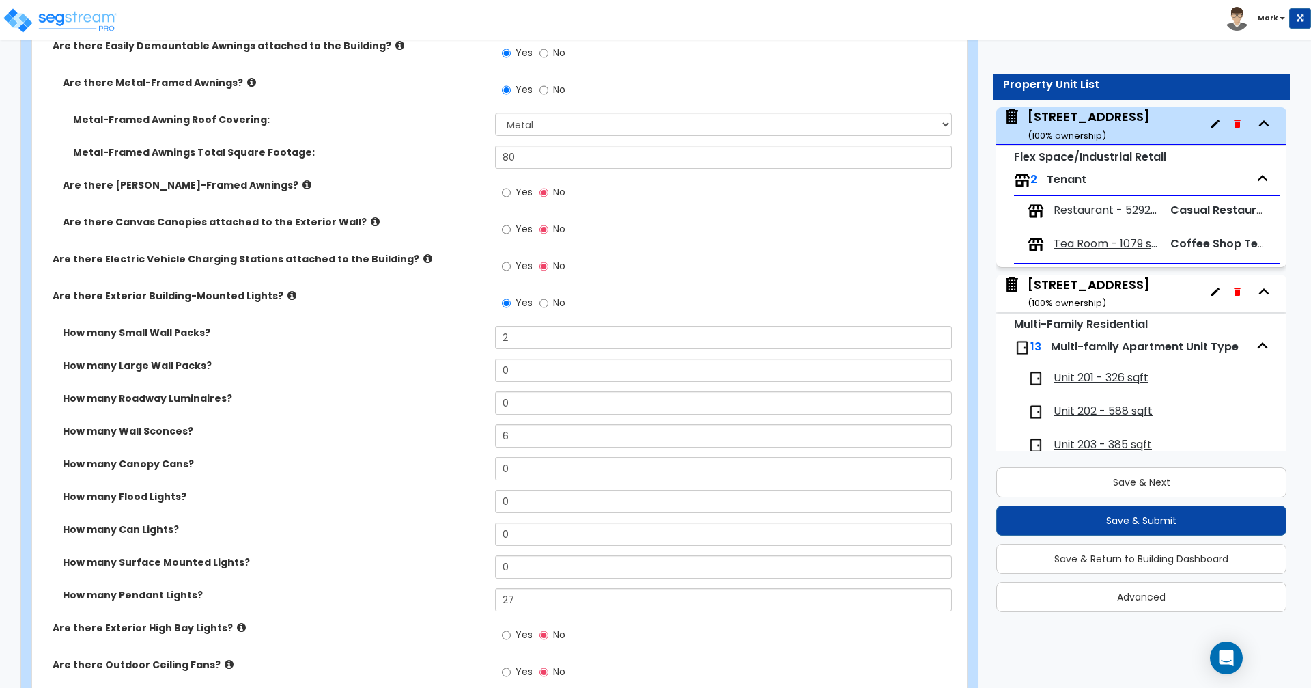
scroll to position [918, 0]
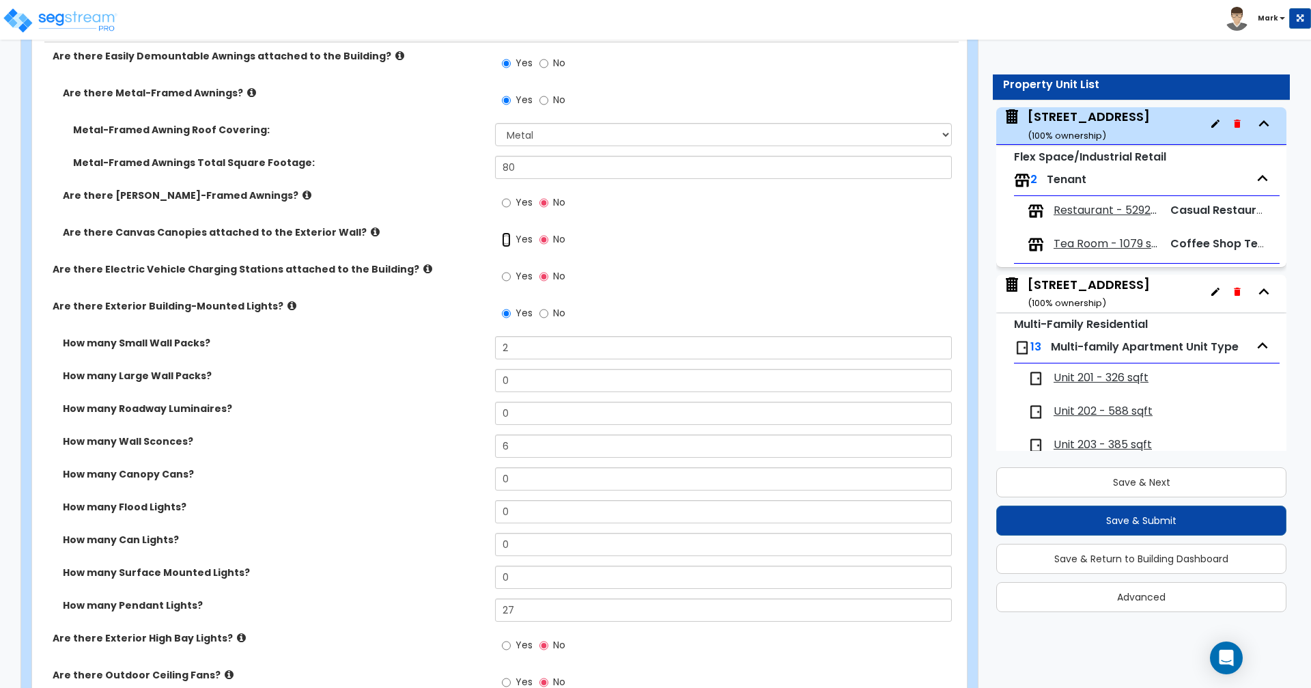
click at [507, 237] on input "Yes" at bounding box center [506, 239] width 9 height 15
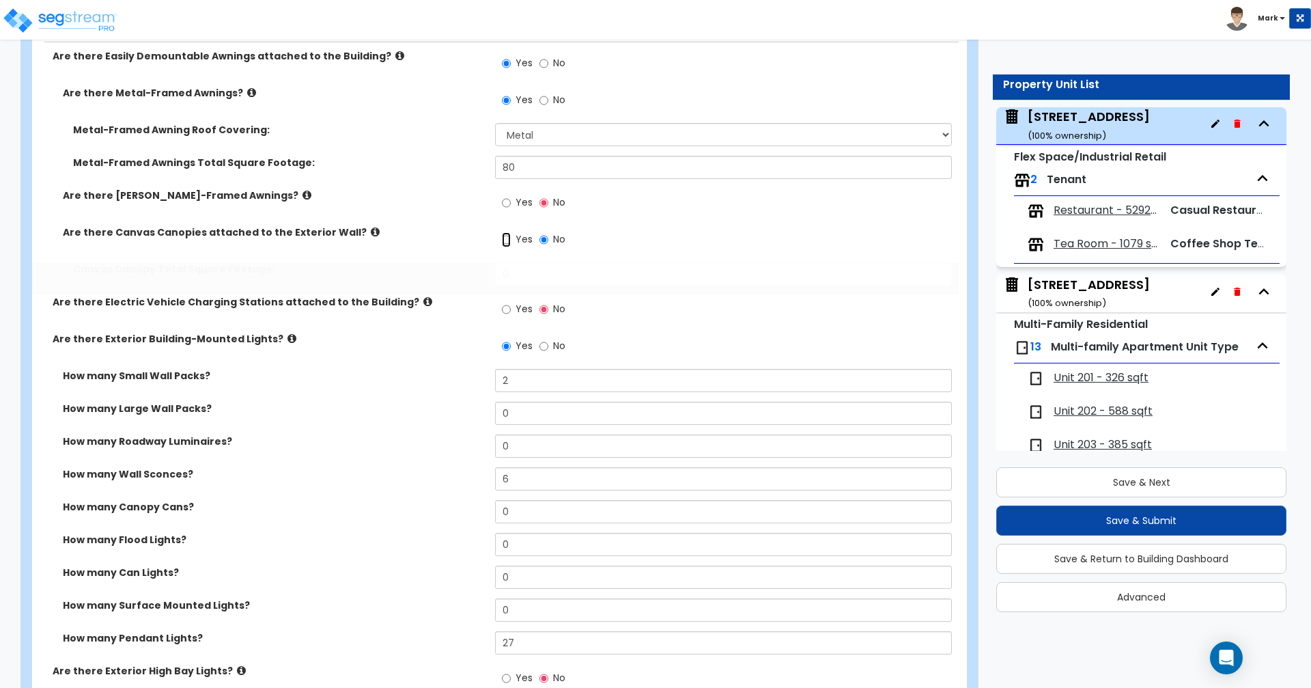
radio input "true"
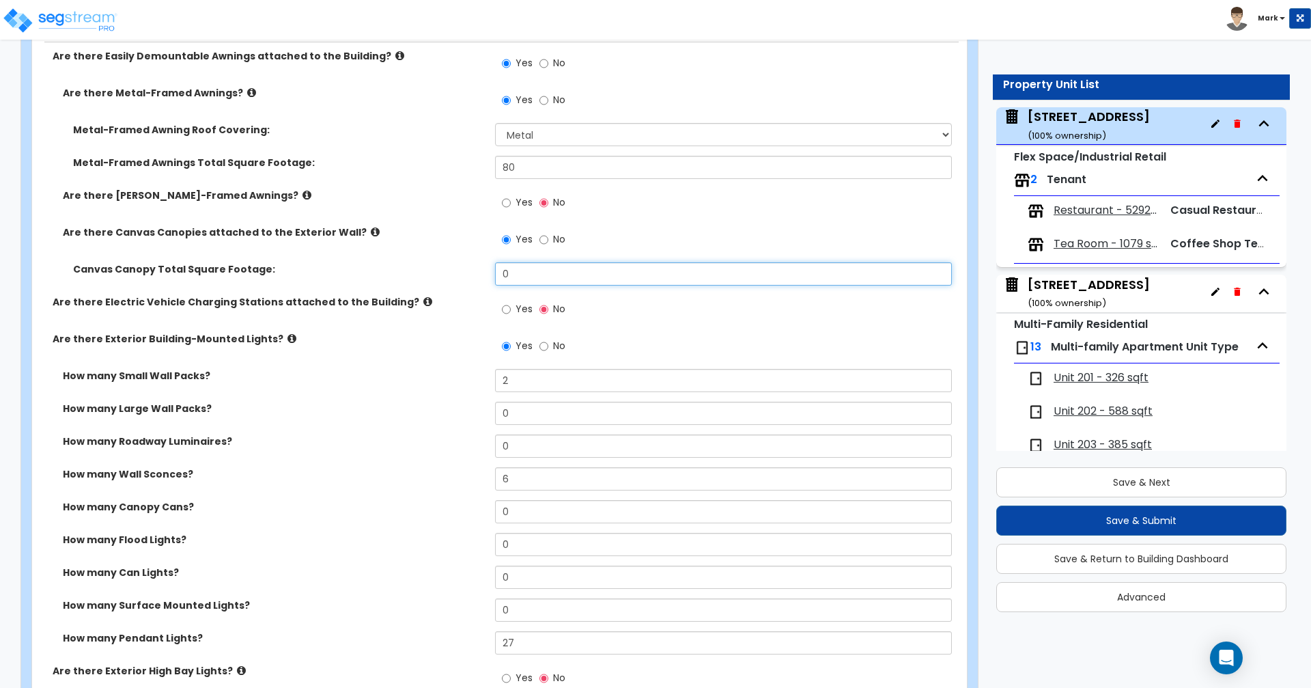
click at [568, 279] on input "0" at bounding box center [723, 273] width 456 height 23
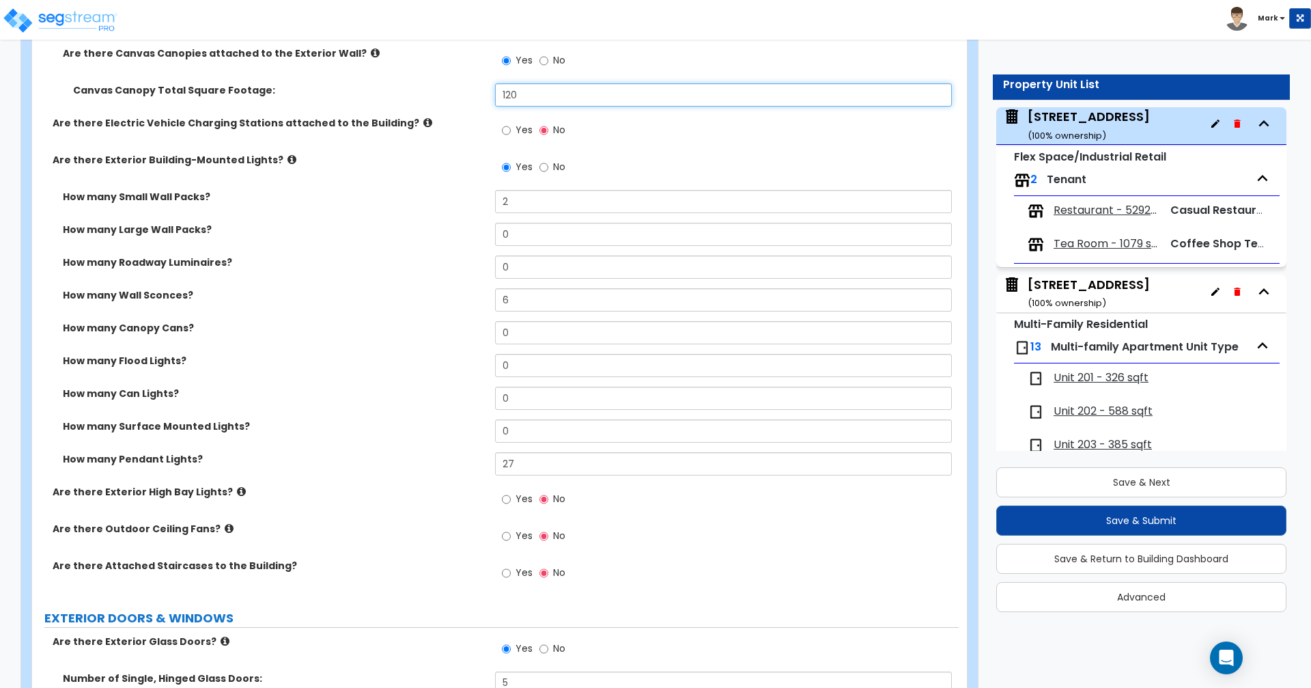
scroll to position [1101, 0]
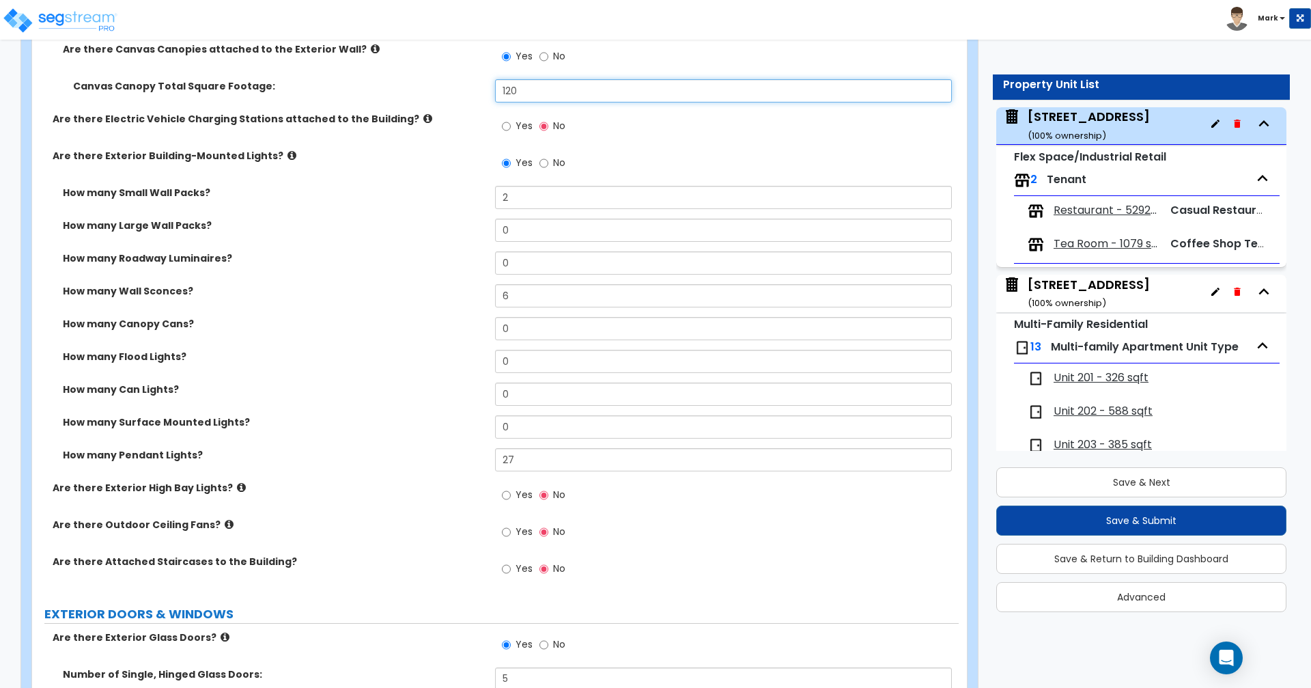
type input "120"
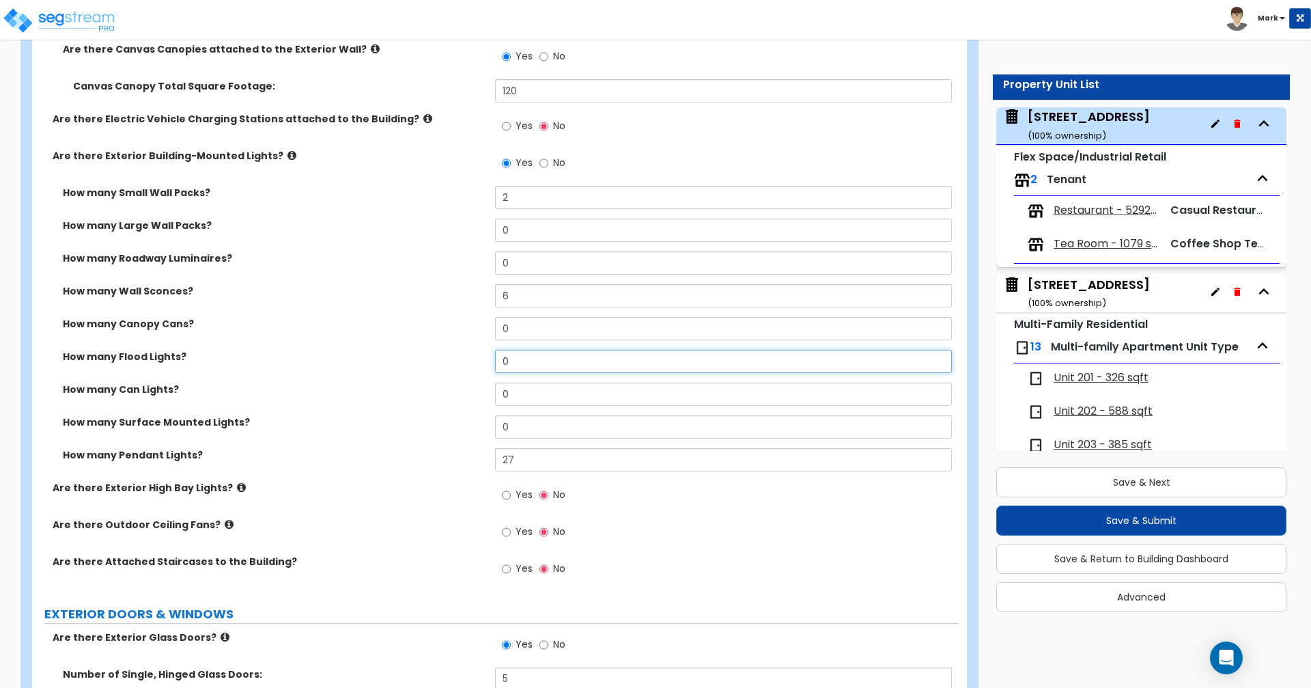
click at [535, 361] on input "0" at bounding box center [723, 361] width 456 height 23
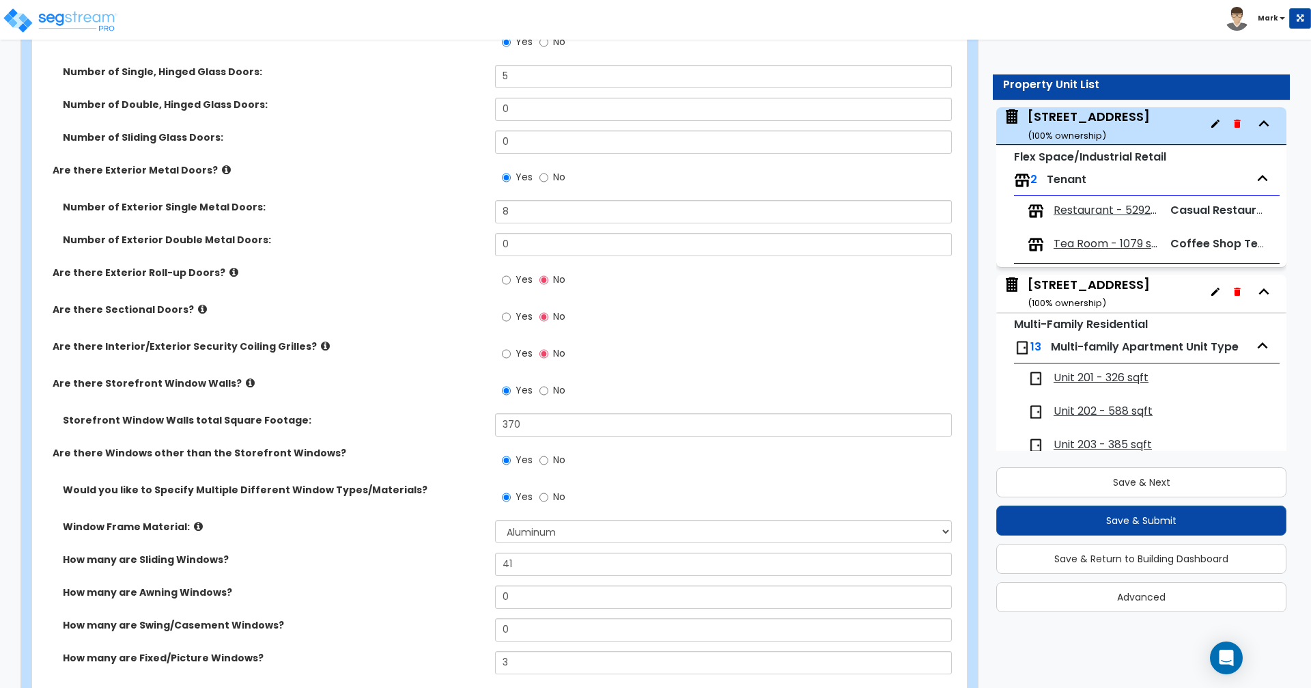
scroll to position [1717, 0]
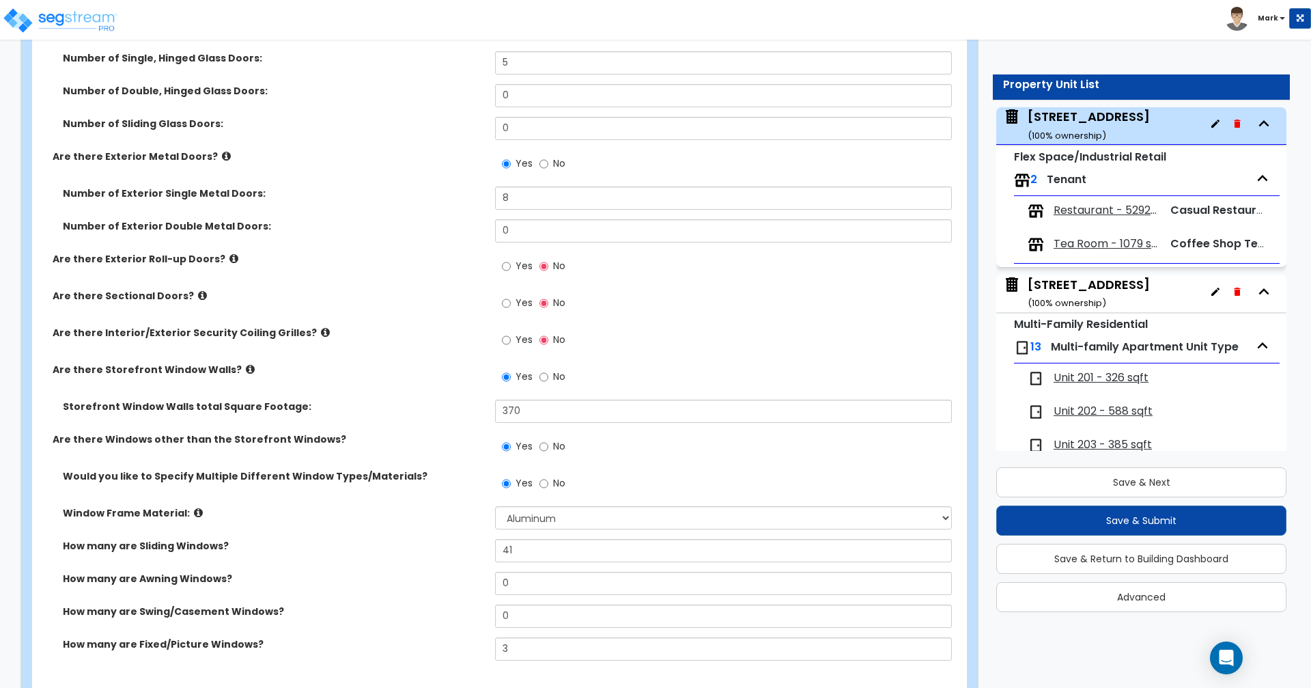
type input "1"
click at [1310, 277] on div "Customize 9 N Central Ave Property Units 9 N Central Ave Floor 1 Import Values …" at bounding box center [655, 426] width 1311 height 4167
click at [1307, 487] on div "Customize 9 N Central Ave Property Units 9 N Central Ave Floor 1 Import Values …" at bounding box center [655, 426] width 1311 height 4167
click at [1, 186] on div "Customize 9 N Central Ave Property Units 9 N Central Ave Floor 1 Import Values …" at bounding box center [655, 426] width 1311 height 4167
click at [1308, 496] on div "Customize 9 N Central Ave Property Units 9 N Central Ave Floor 1 Import Values …" at bounding box center [655, 426] width 1311 height 4167
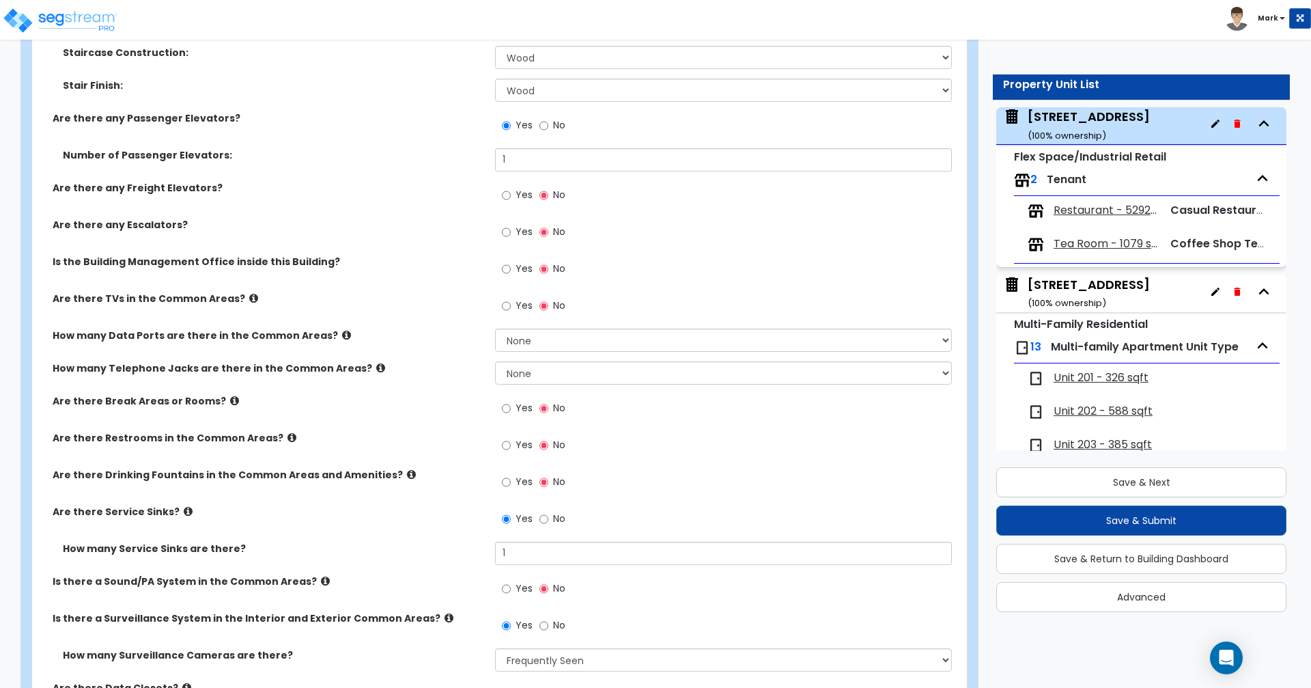
scroll to position [2455, 0]
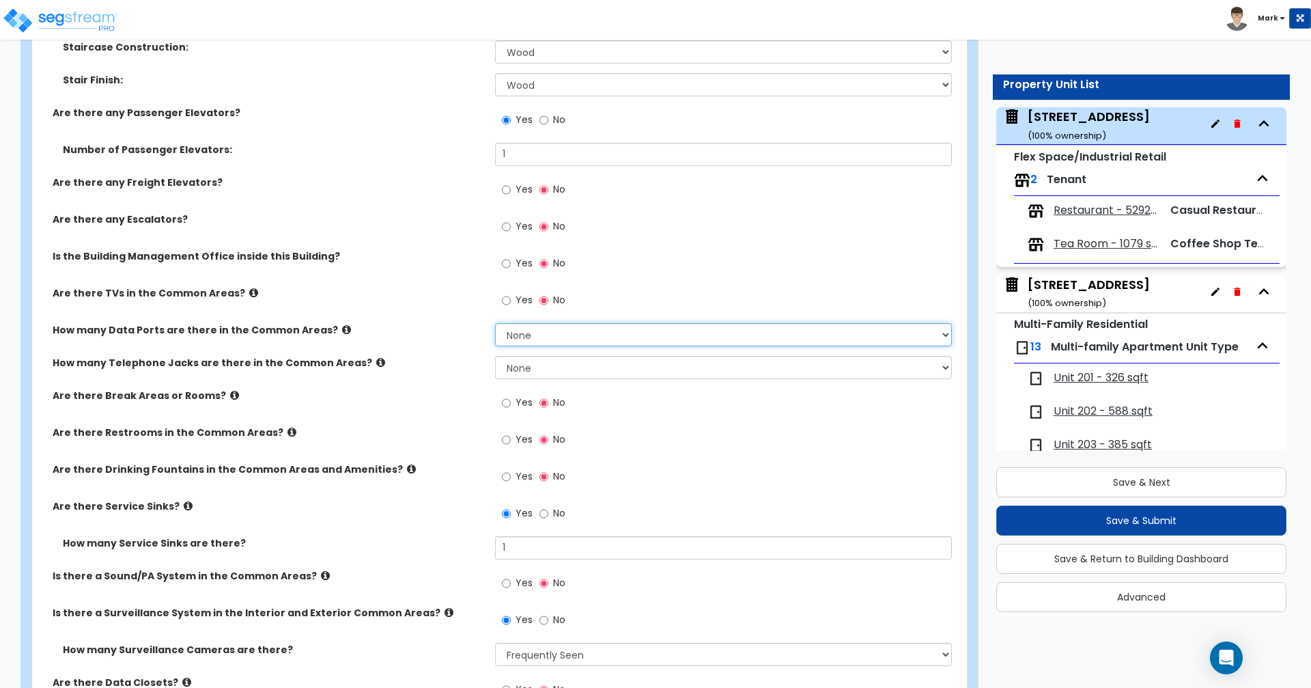
click at [801, 333] on select "None Please Estimate for Me I will specify the Quantity Exactly" at bounding box center [723, 334] width 456 height 23
select select "1"
click at [495, 323] on select "None Please Estimate for Me I will specify the Quantity Exactly" at bounding box center [723, 334] width 456 height 23
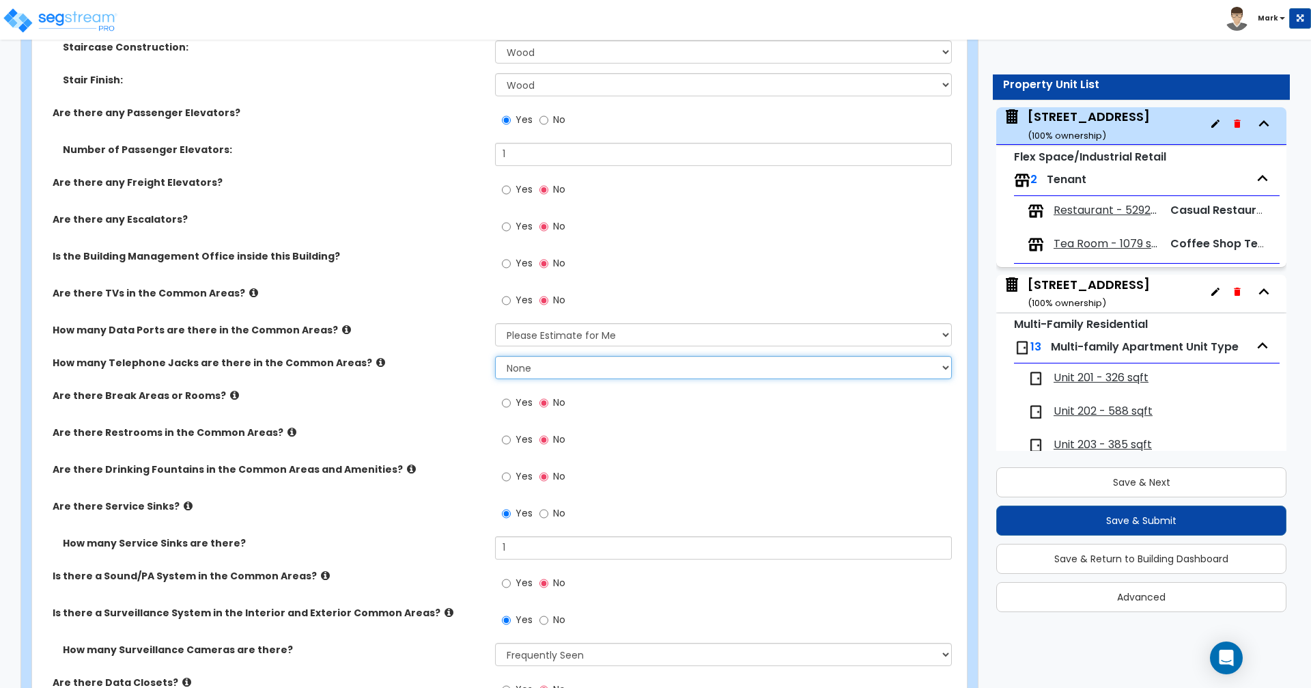
click at [678, 374] on select "None Please Estimate for Me I will specify the Quantity Exactly" at bounding box center [723, 367] width 456 height 23
select select "1"
click at [495, 356] on select "None Please Estimate for Me I will specify the Quantity Exactly" at bounding box center [723, 367] width 456 height 23
click at [511, 404] on input "Yes" at bounding box center [506, 402] width 9 height 15
radio input "true"
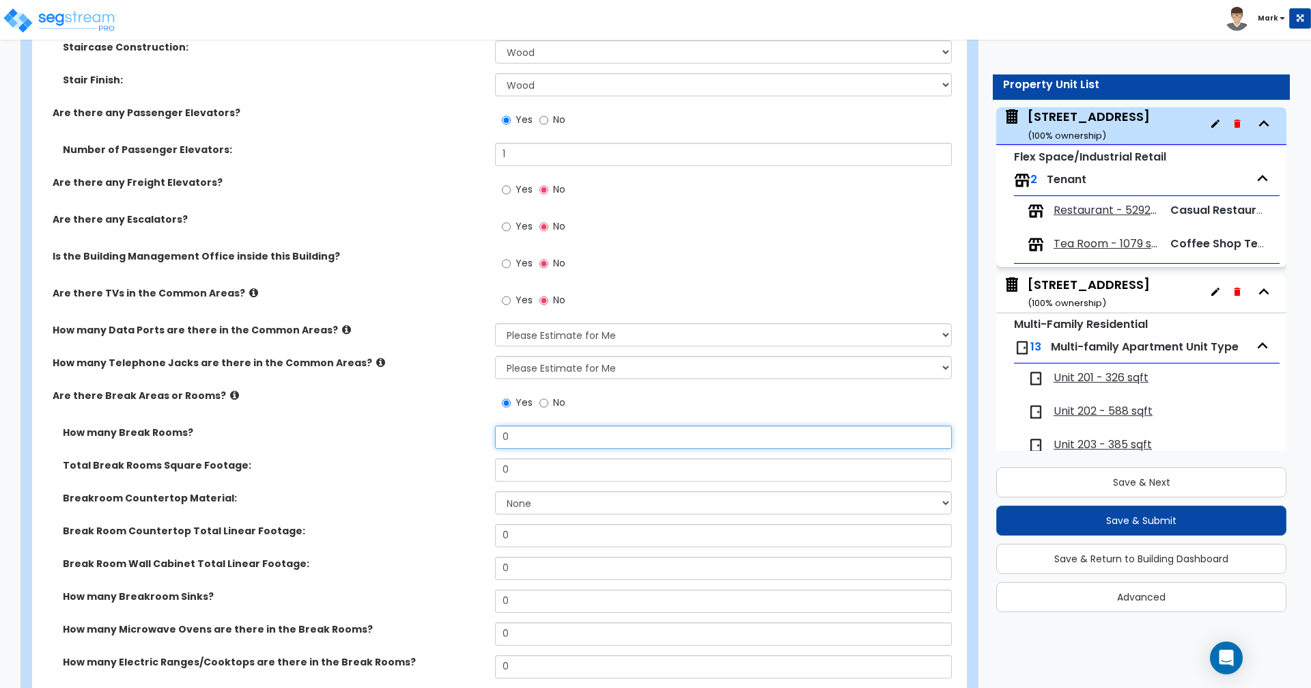
click at [580, 438] on input "0" at bounding box center [723, 436] width 456 height 23
click at [541, 438] on input "text" at bounding box center [723, 436] width 456 height 23
click at [543, 402] on input "No" at bounding box center [543, 402] width 9 height 15
radio input "false"
radio input "true"
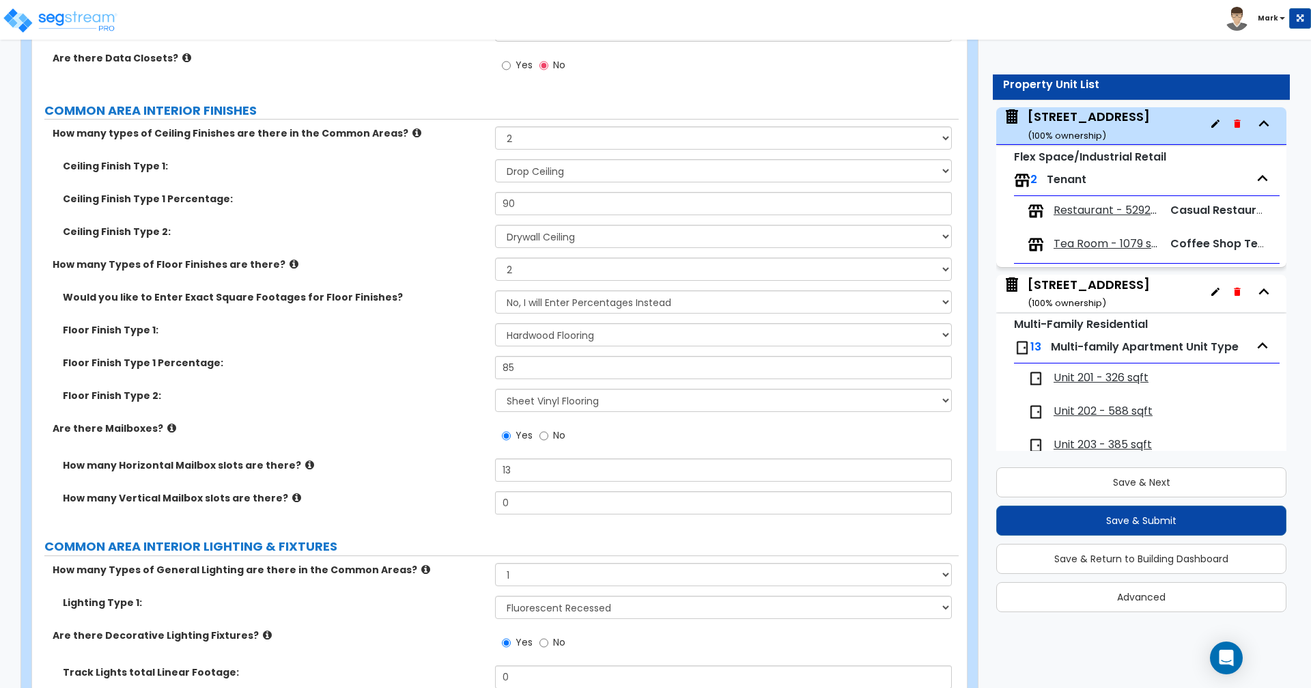
scroll to position [3089, 0]
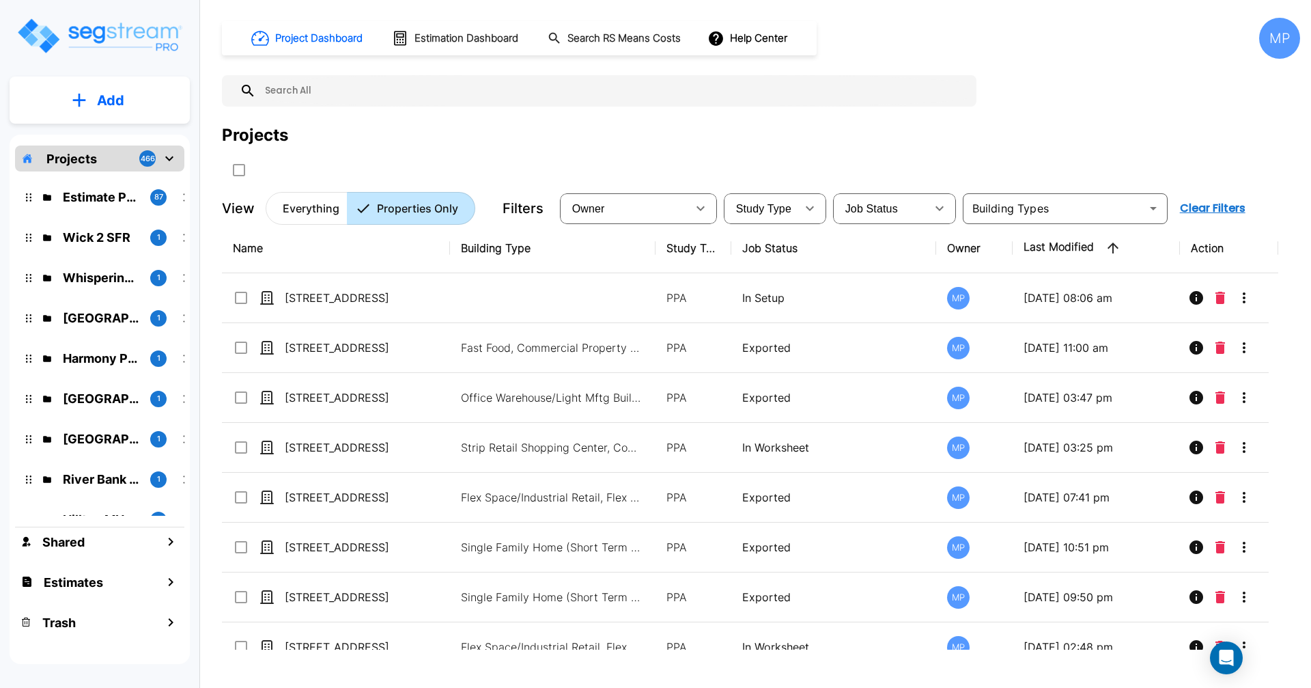
click at [1133, 116] on div "Project Dashboard Estimation Dashboard Search RS Means Costs Help Center MP Pro…" at bounding box center [761, 121] width 1078 height 207
click at [341, 298] on p "[STREET_ADDRESS]" at bounding box center [353, 297] width 137 height 16
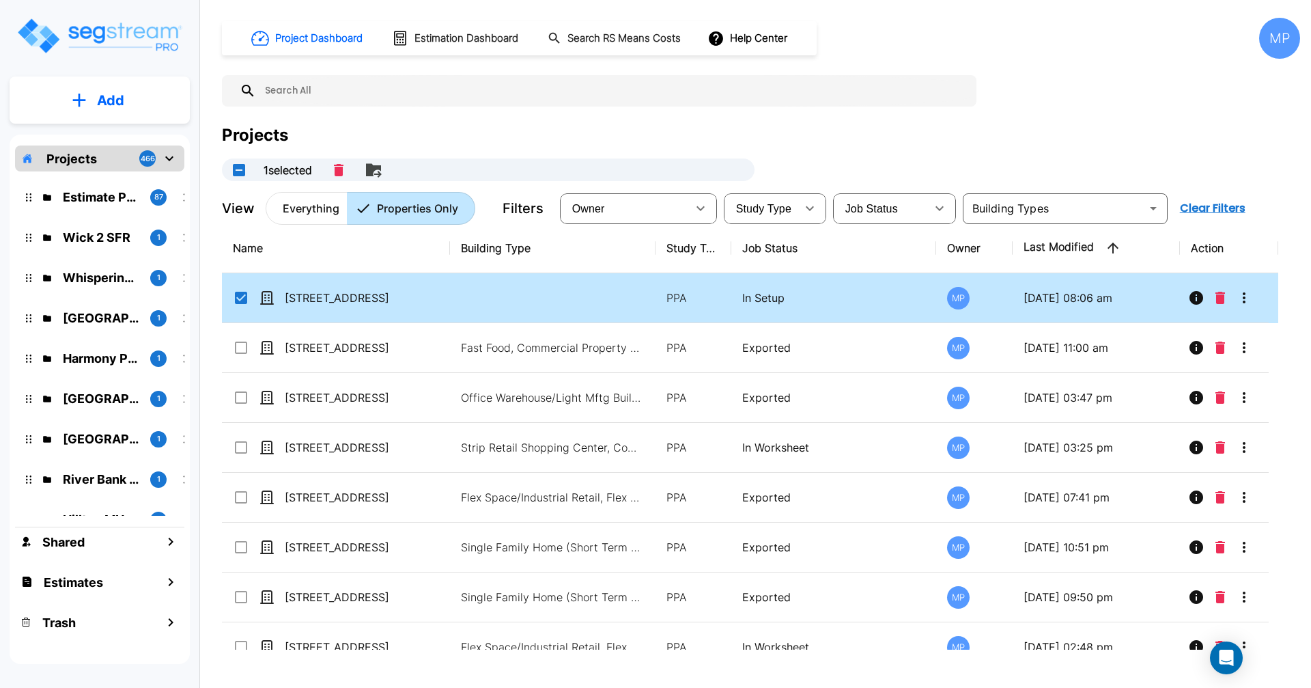
checkbox input "true"
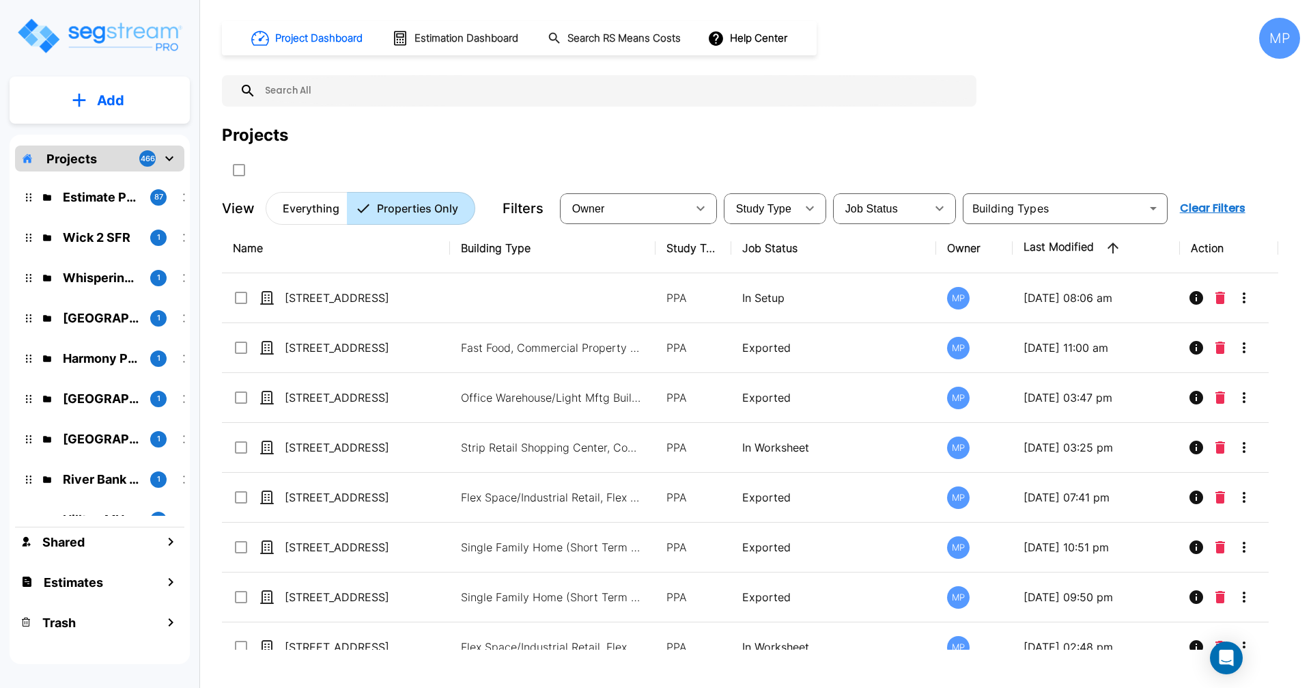
click at [317, 298] on p "[STREET_ADDRESS]" at bounding box center [353, 297] width 137 height 16
click at [313, 302] on p "[STREET_ADDRESS]" at bounding box center [353, 297] width 137 height 16
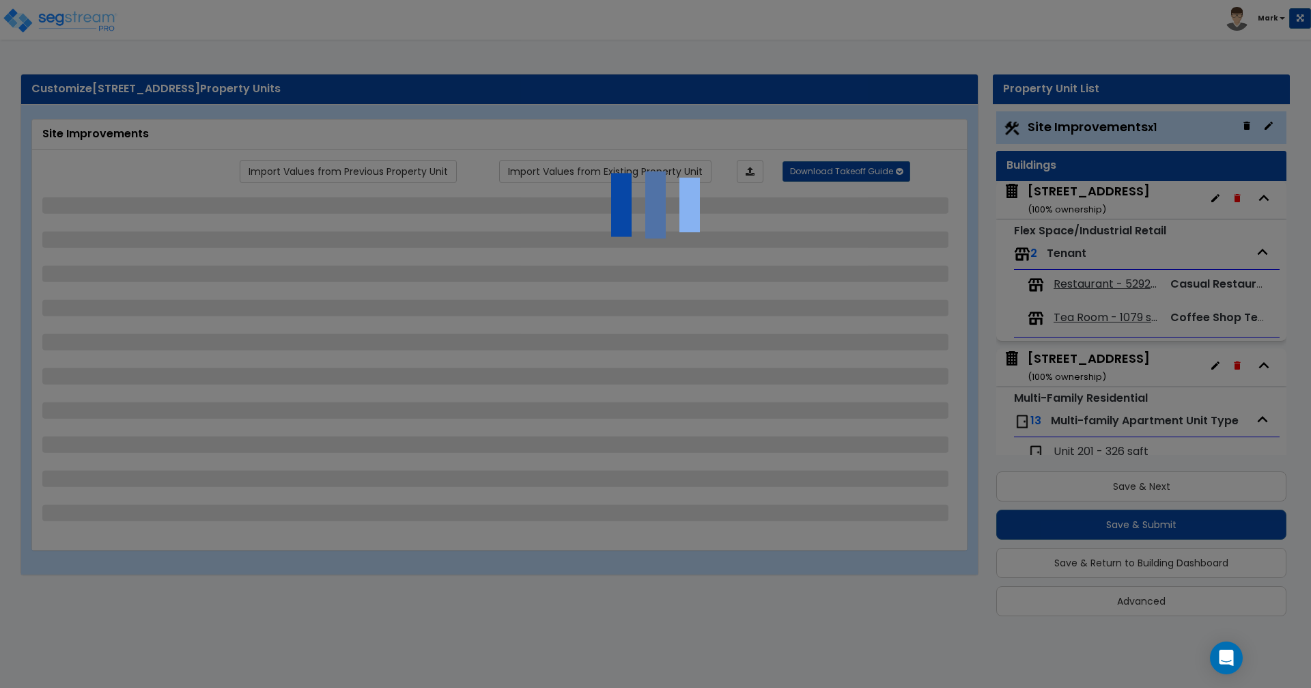
scroll to position [1, 0]
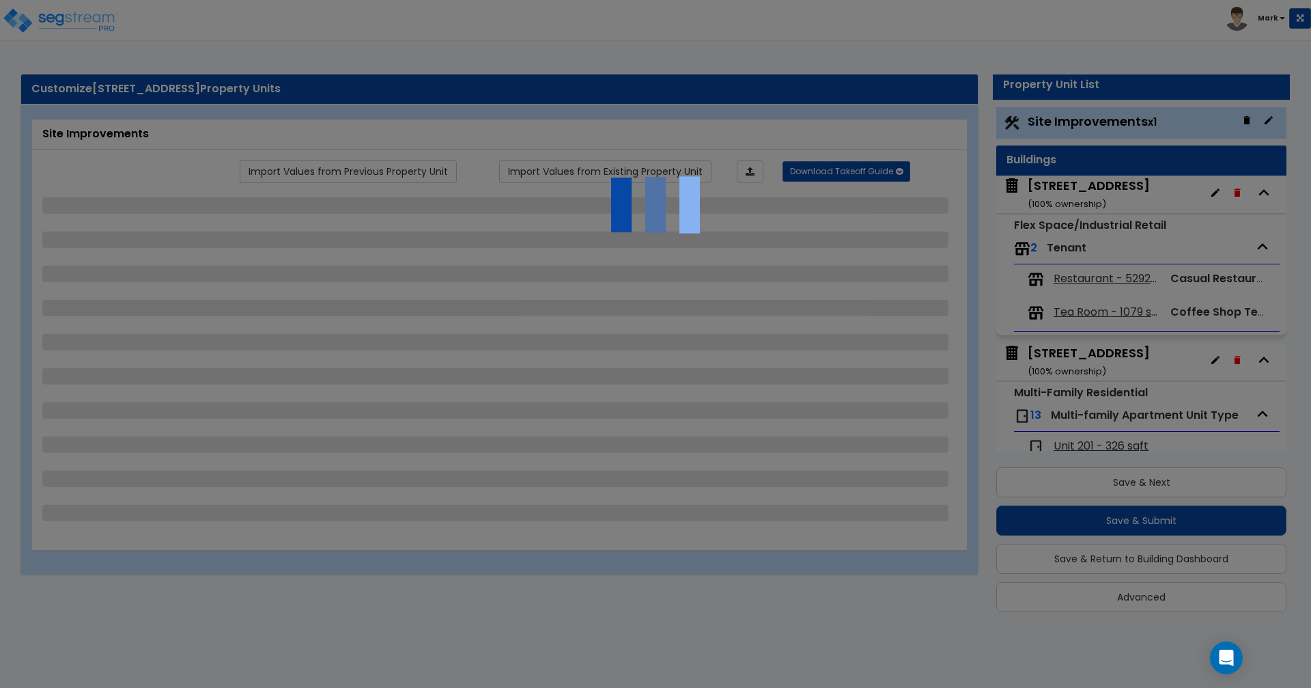
select select "2"
select select "1"
select select "2"
select select "1"
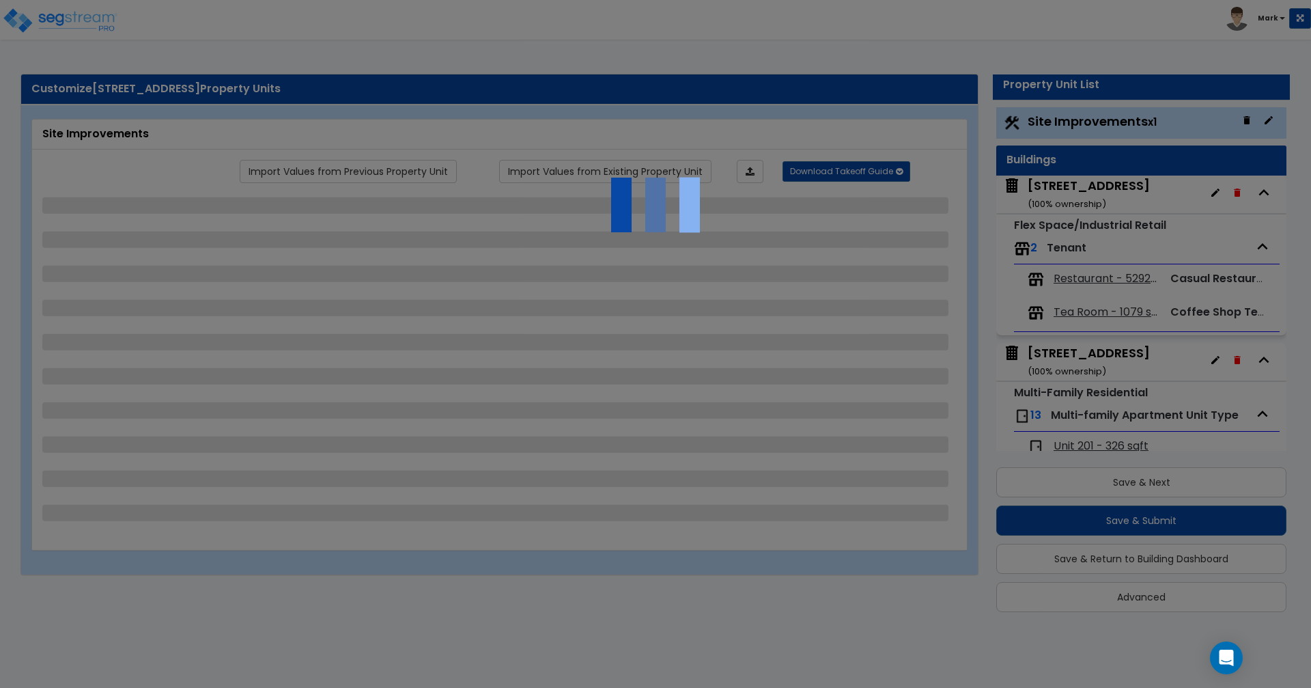
select select "1"
select select "6"
select select "2"
select select "1"
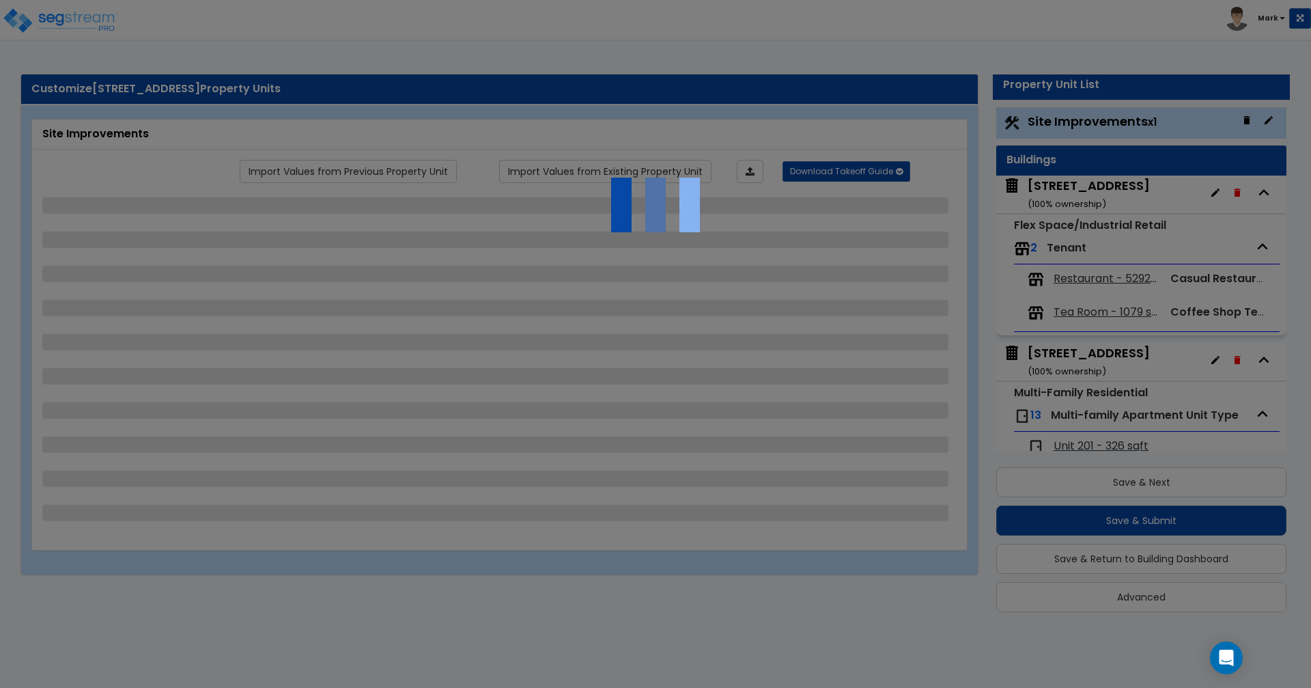
select select "2"
select select "1"
select select "2"
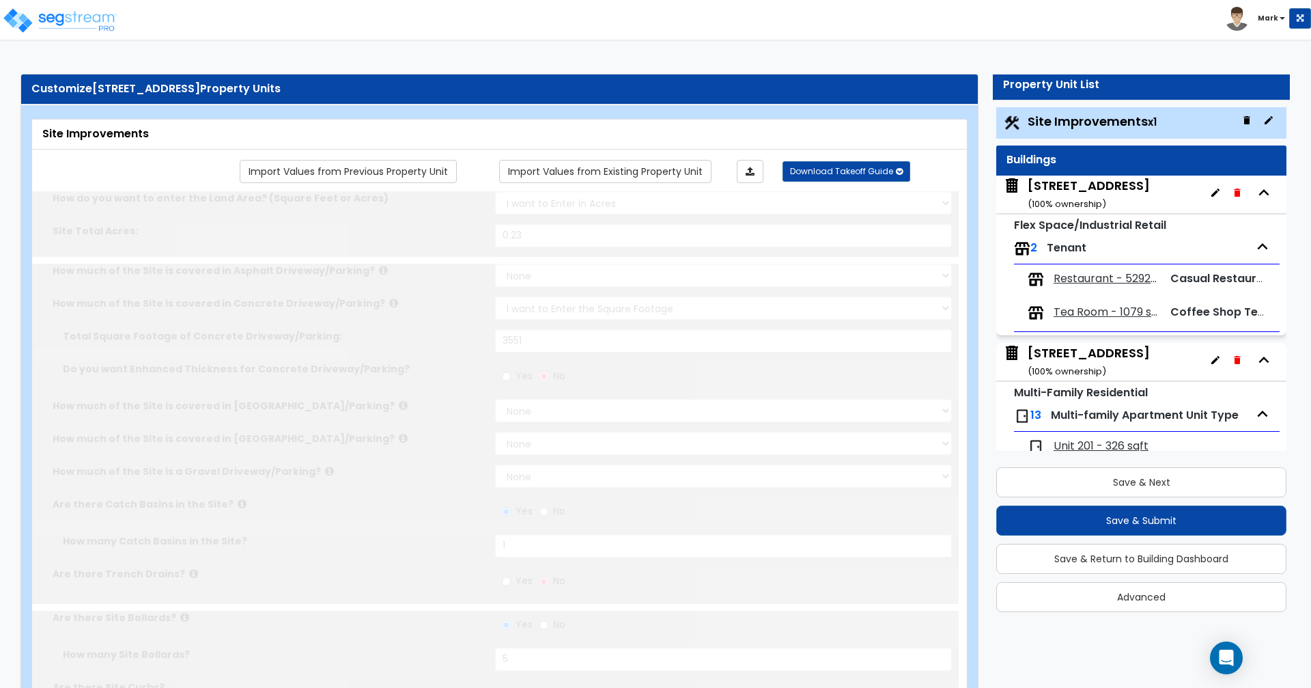
scroll to position [0, 0]
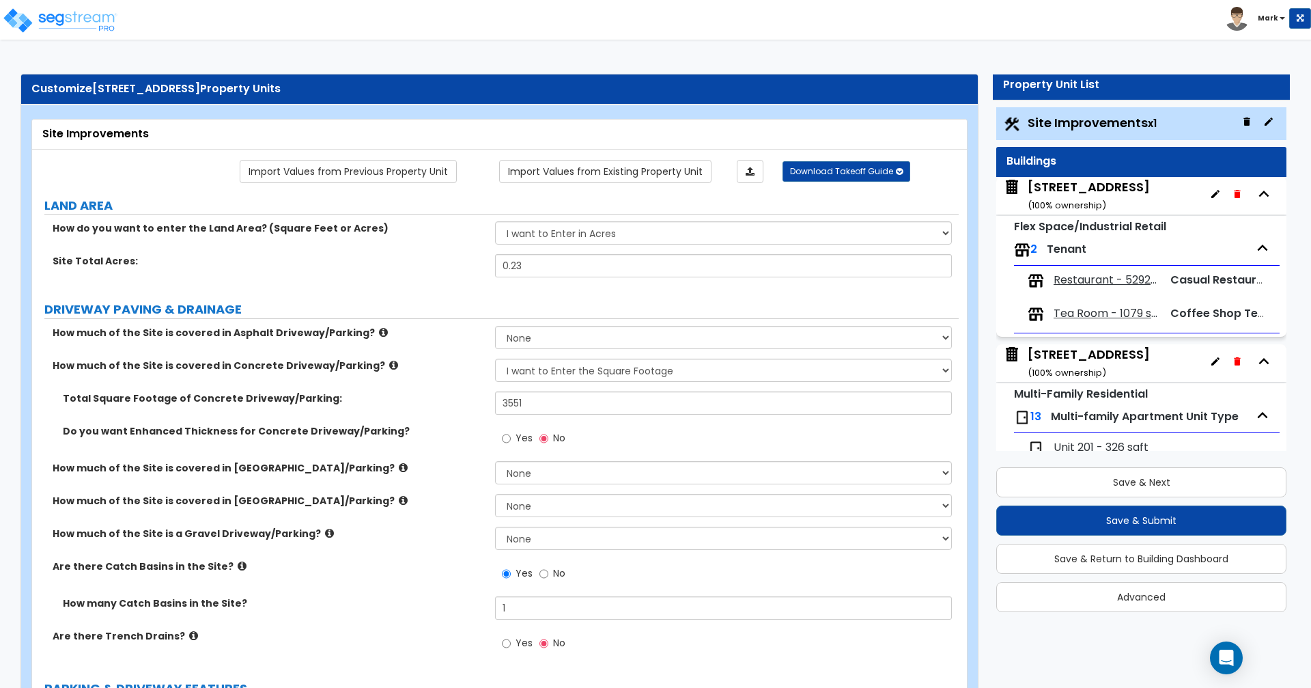
click at [1110, 200] on div "[STREET_ADDRESS] ( 100 % ownership)" at bounding box center [1089, 195] width 122 height 35
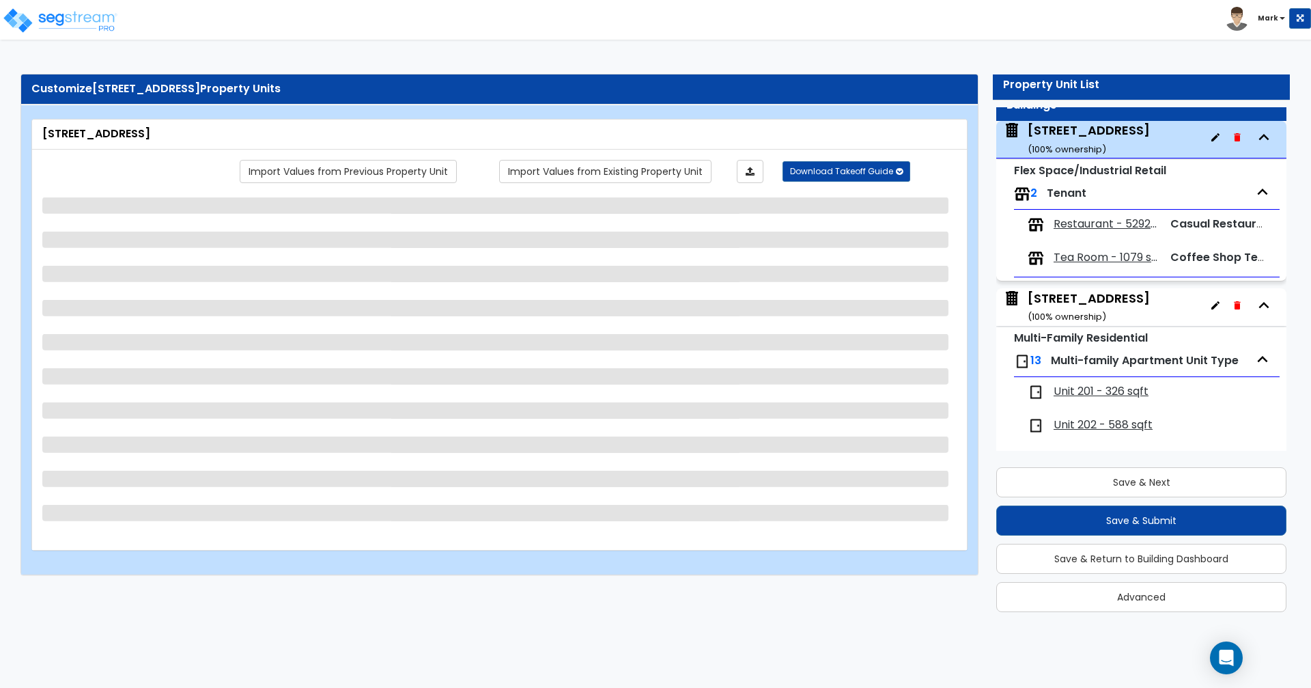
scroll to position [70, 0]
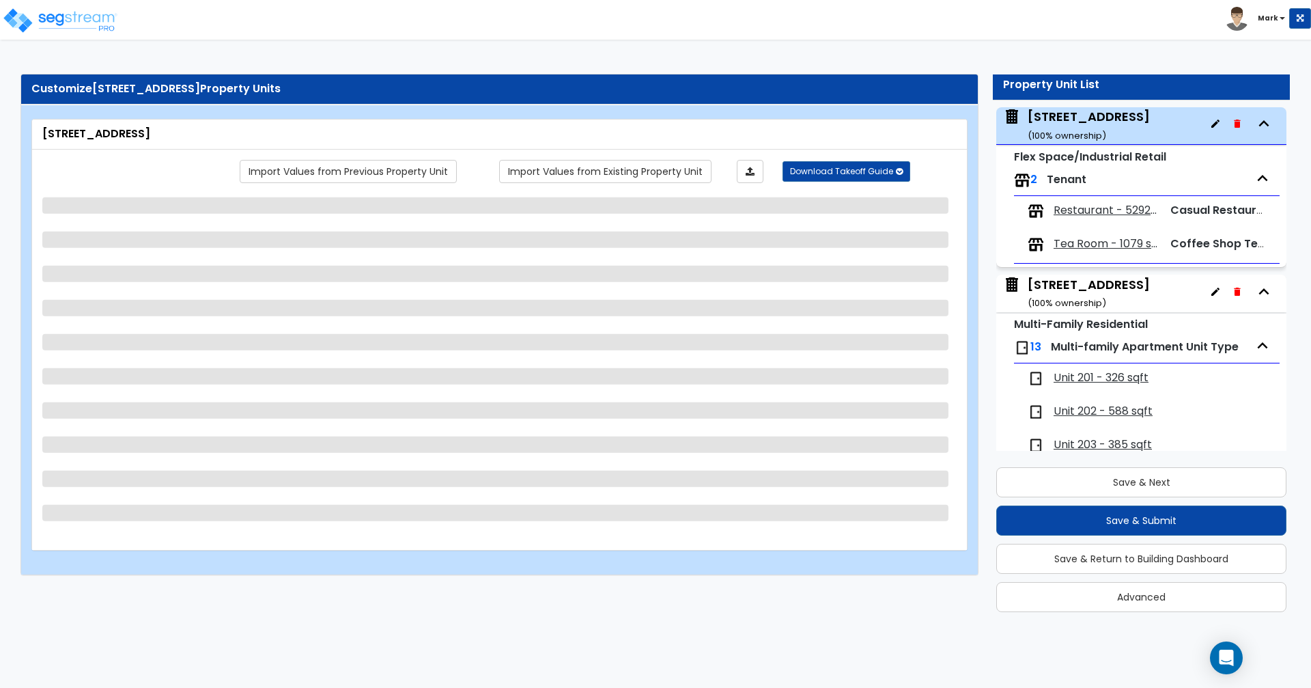
select select "5"
select select "2"
select select "10"
select select "7"
select select "2"
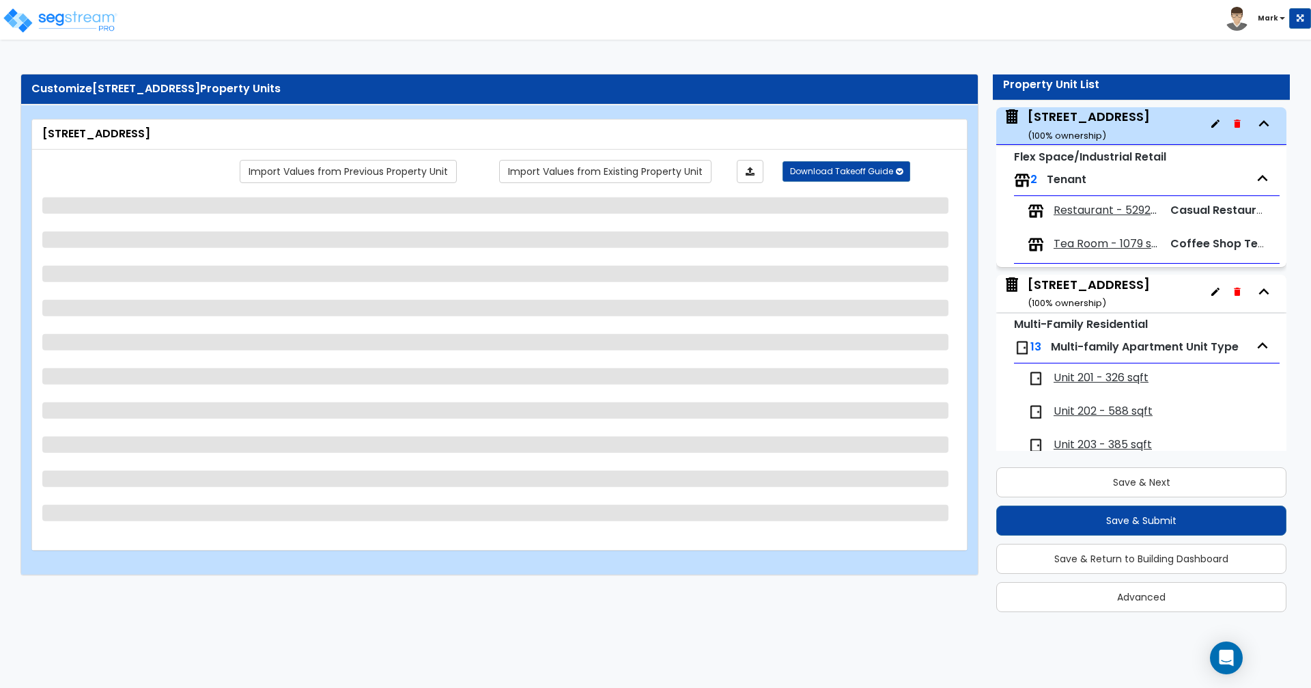
select select "2"
select select "1"
select select "2"
select select "3"
select select "2"
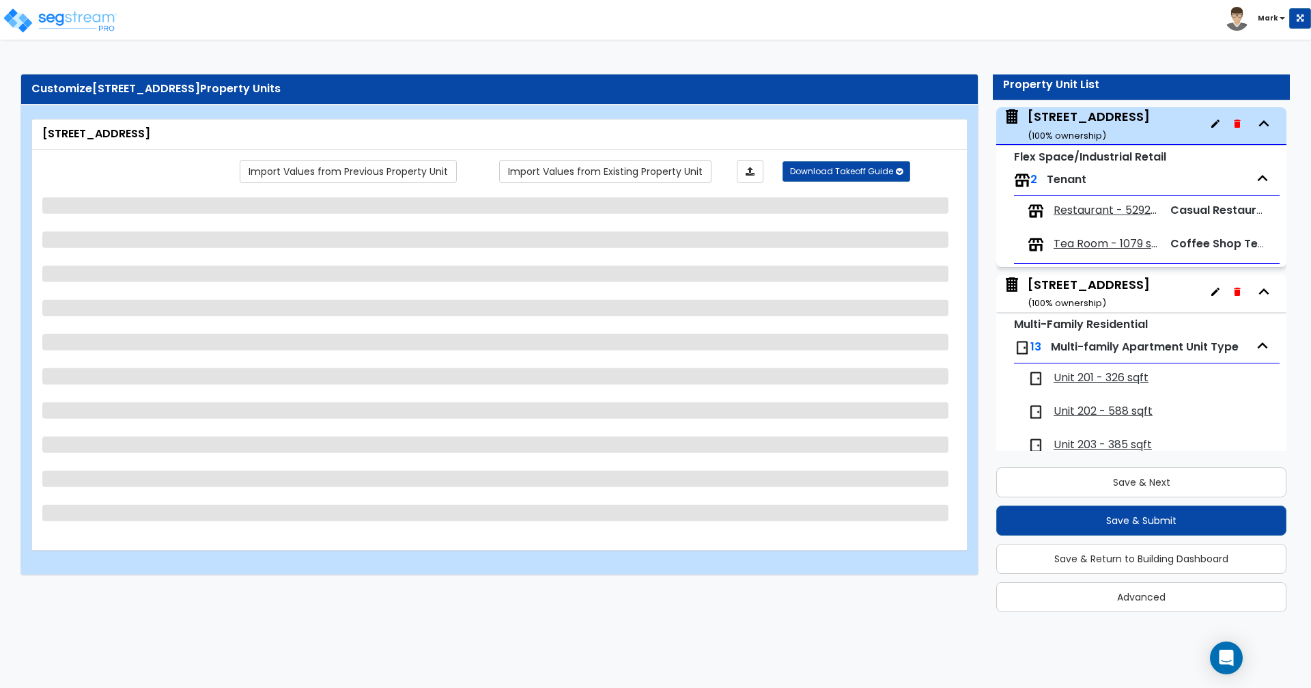
select select "3"
select select "2"
select select "1"
select select "2"
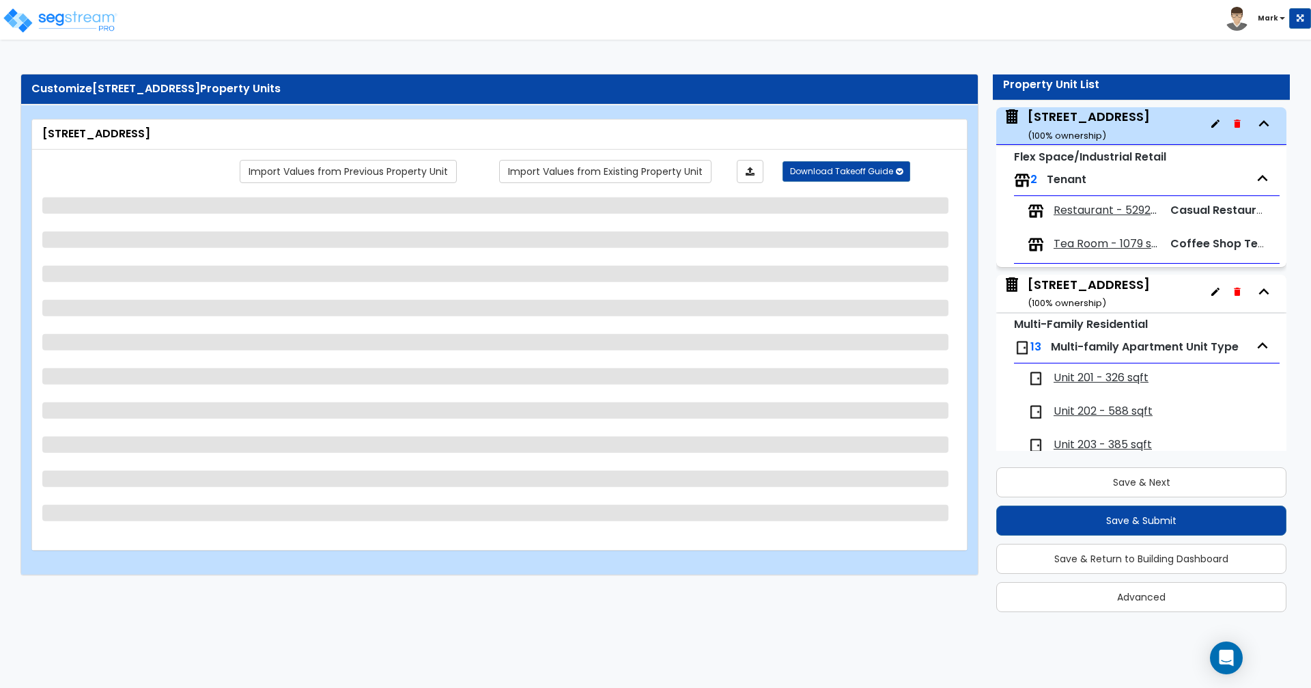
select select "2"
select select "6"
select select "1"
select select "4"
select select "2"
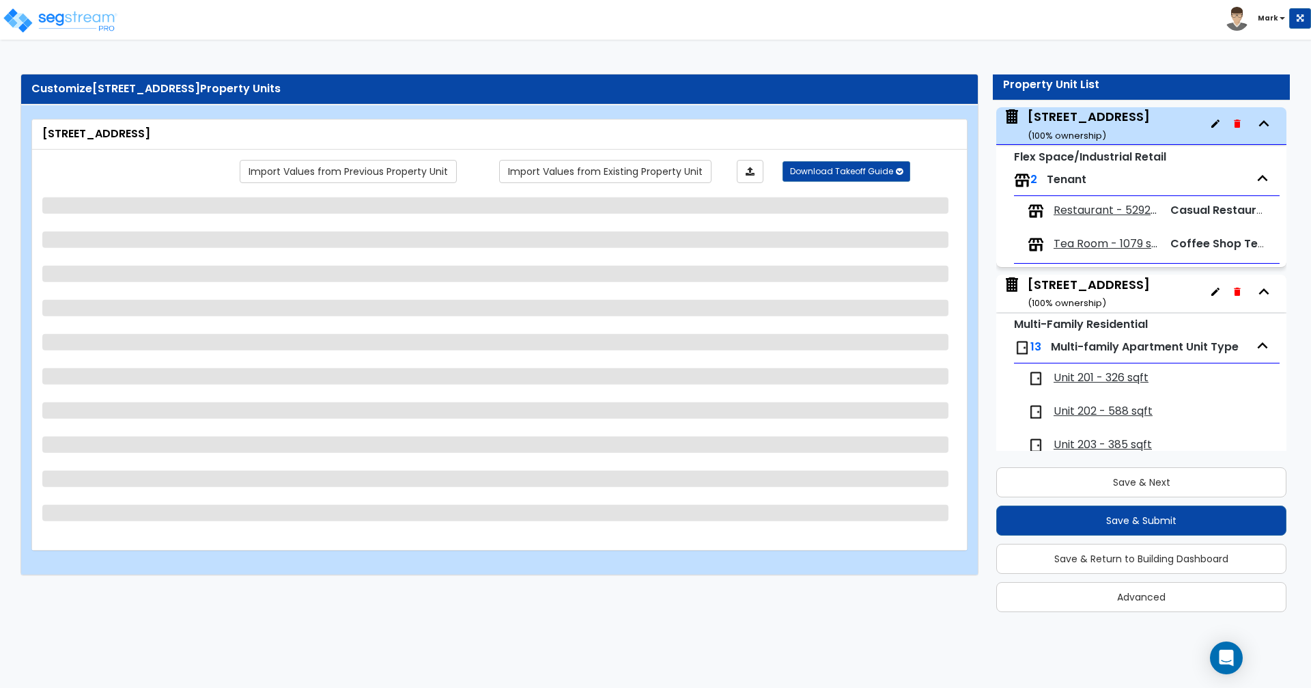
select select "3"
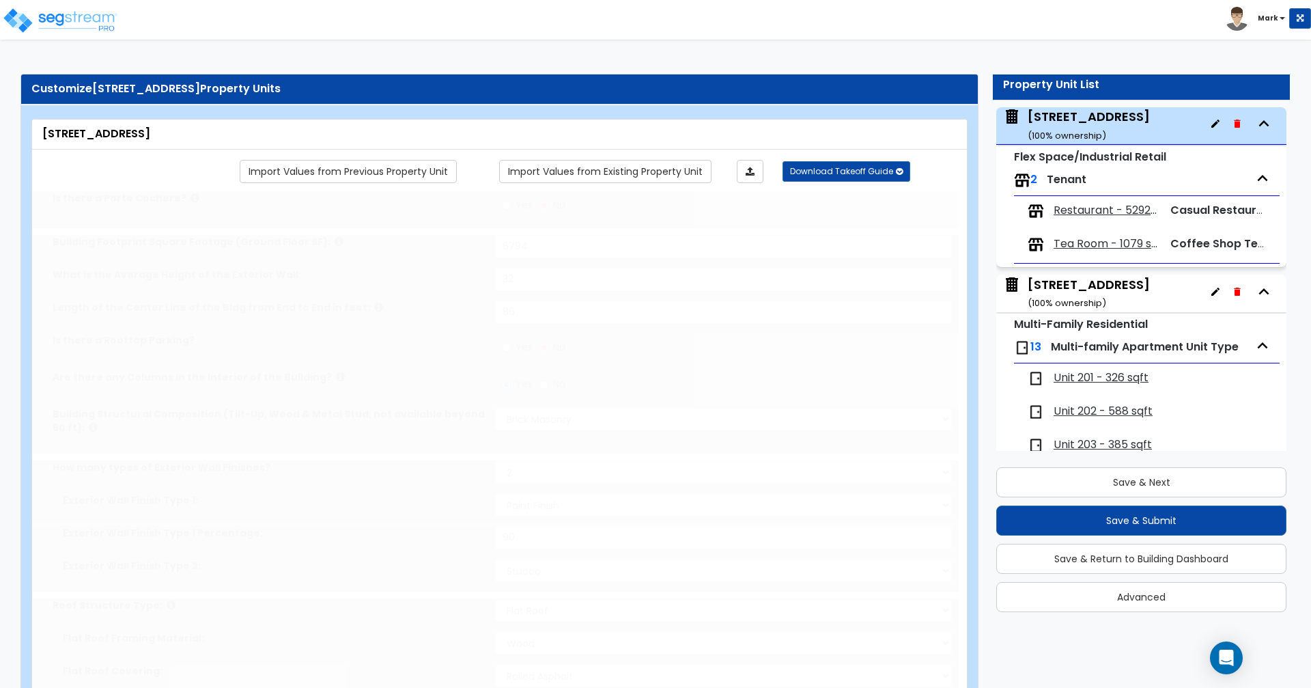
select select "2"
radio input "true"
select select "2"
type input "41"
type input "3"
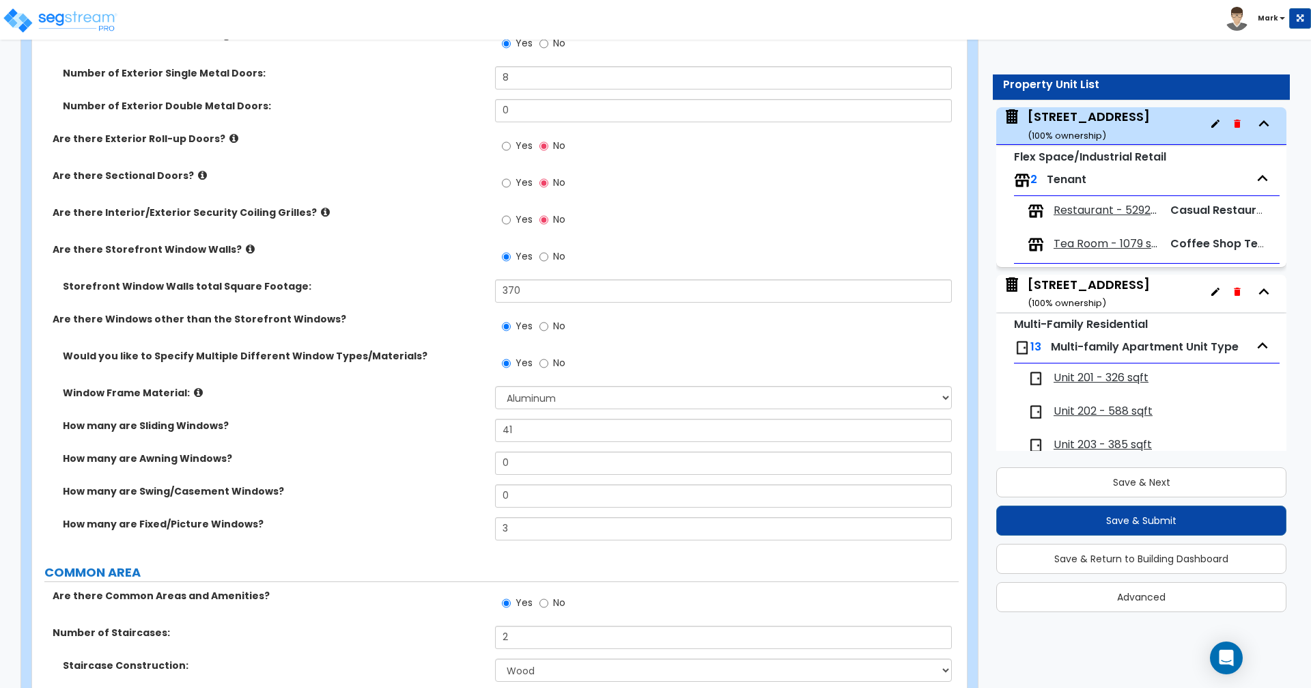
scroll to position [1809, 0]
